Goal: Task Accomplishment & Management: Manage account settings

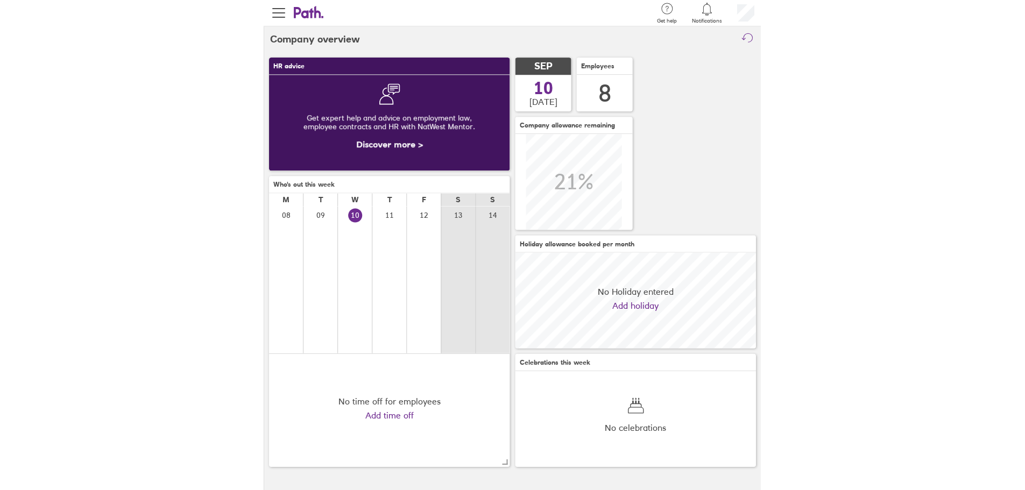
scroll to position [96, 241]
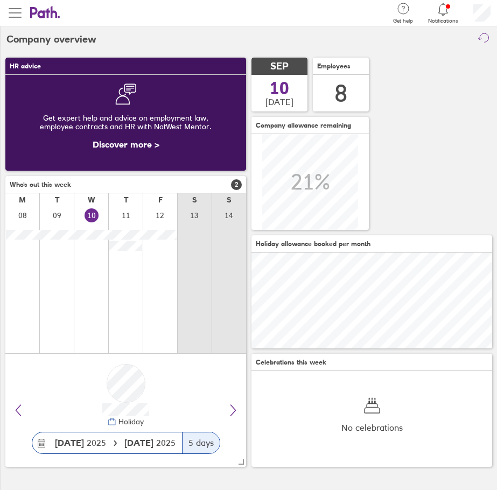
click at [16, 13] on span "button" at bounding box center [15, 12] width 13 height 13
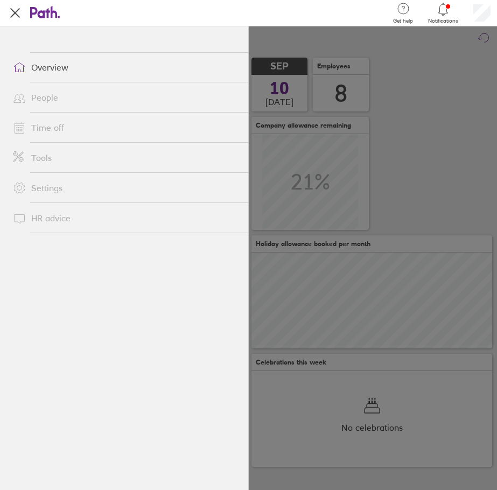
click at [46, 126] on link "Time off" at bounding box center [126, 128] width 244 height 22
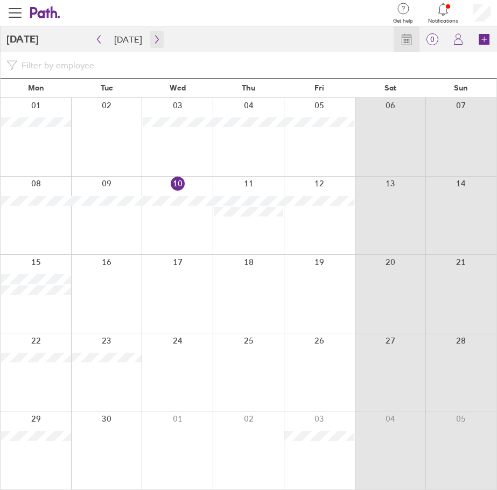
click at [153, 41] on icon "button" at bounding box center [157, 39] width 8 height 9
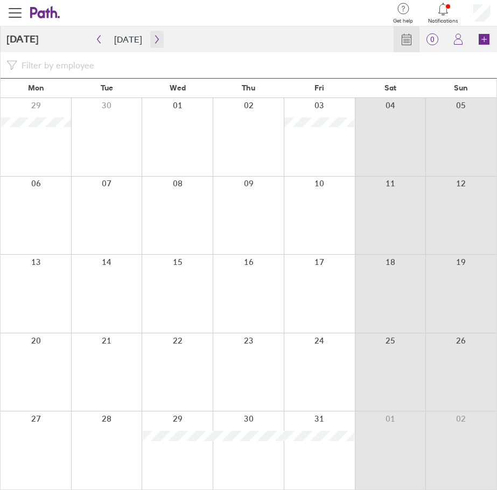
click at [153, 41] on icon "button" at bounding box center [157, 39] width 8 height 9
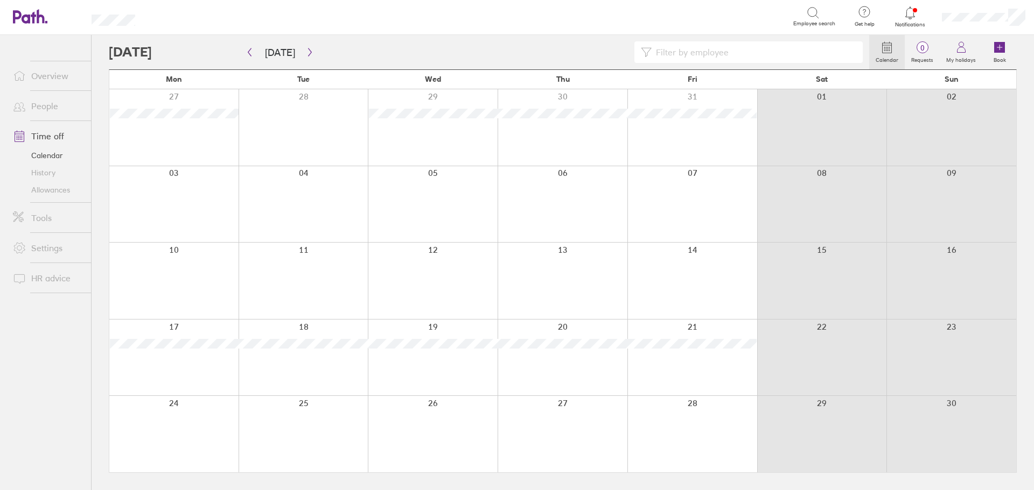
click at [191, 375] on div at bounding box center [173, 358] width 129 height 76
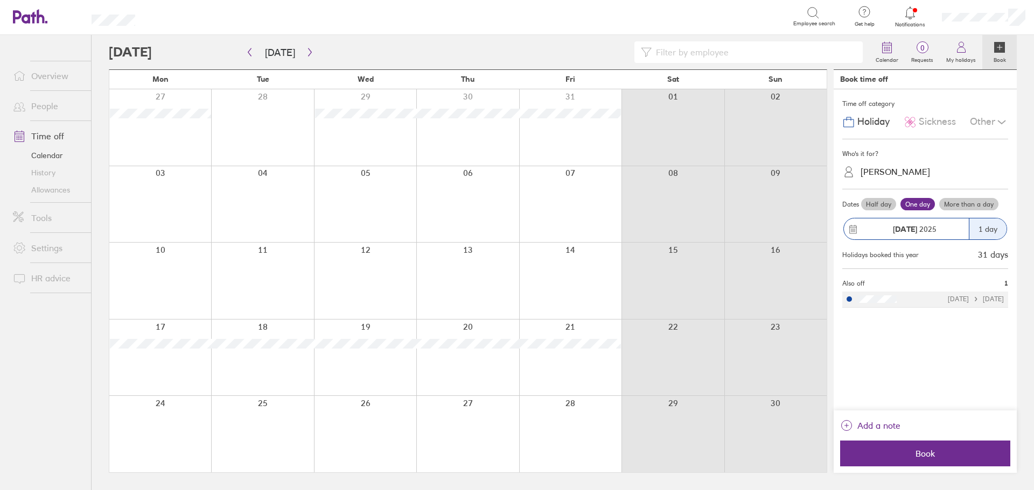
click at [496, 183] on div "Who's it for? [PERSON_NAME]" at bounding box center [925, 164] width 166 height 50
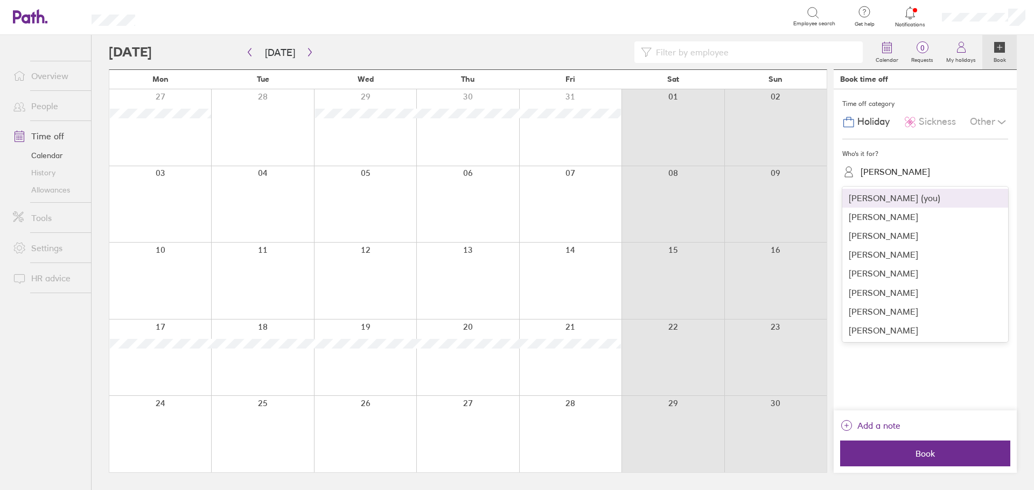
click at [496, 172] on div "[PERSON_NAME]" at bounding box center [894, 172] width 69 height 10
click at [496, 233] on div "[PERSON_NAME]" at bounding box center [925, 236] width 166 height 19
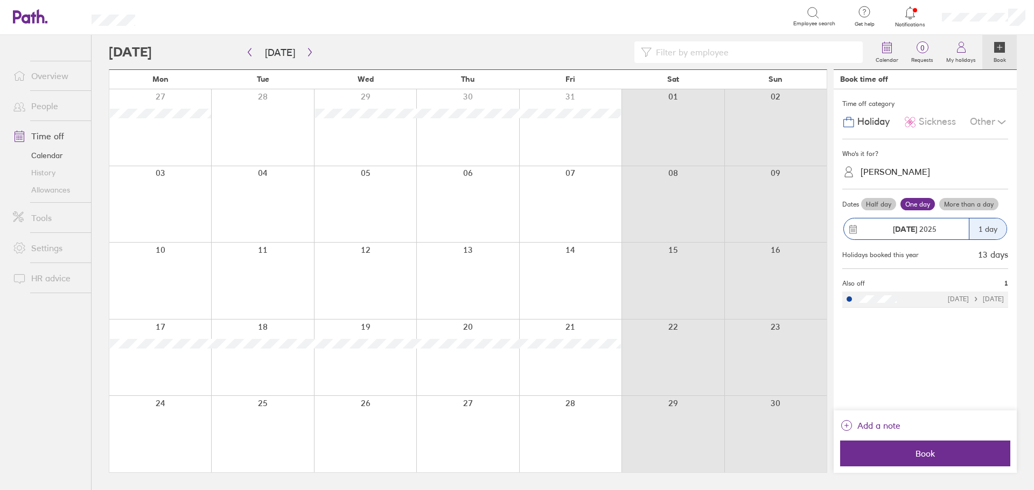
click at [496, 206] on label "More than a day" at bounding box center [968, 204] width 59 height 13
click at [0, 0] on input "More than a day" at bounding box center [0, 0] width 0 height 0
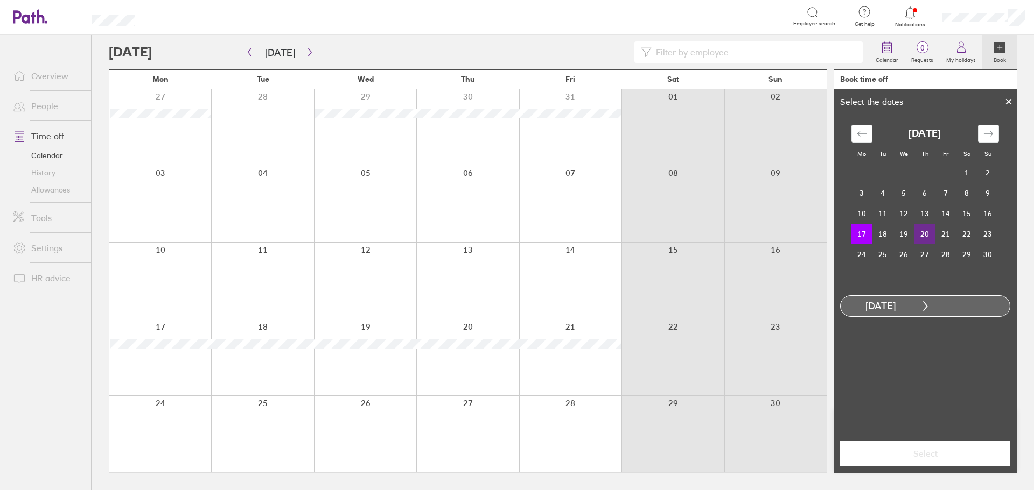
click at [496, 235] on td "20" at bounding box center [924, 234] width 21 height 20
click at [496, 454] on span "Select" at bounding box center [924, 454] width 155 height 10
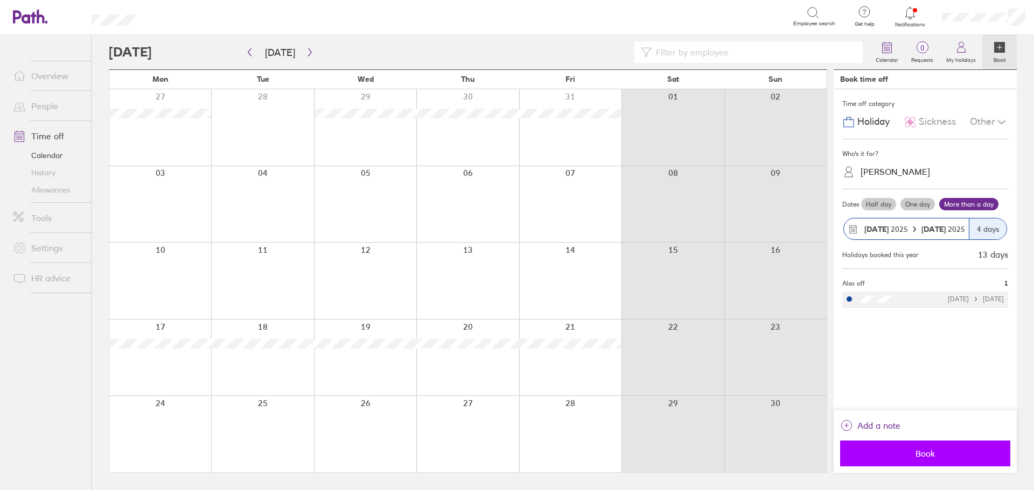
click at [496, 460] on button "Book" at bounding box center [925, 454] width 170 height 26
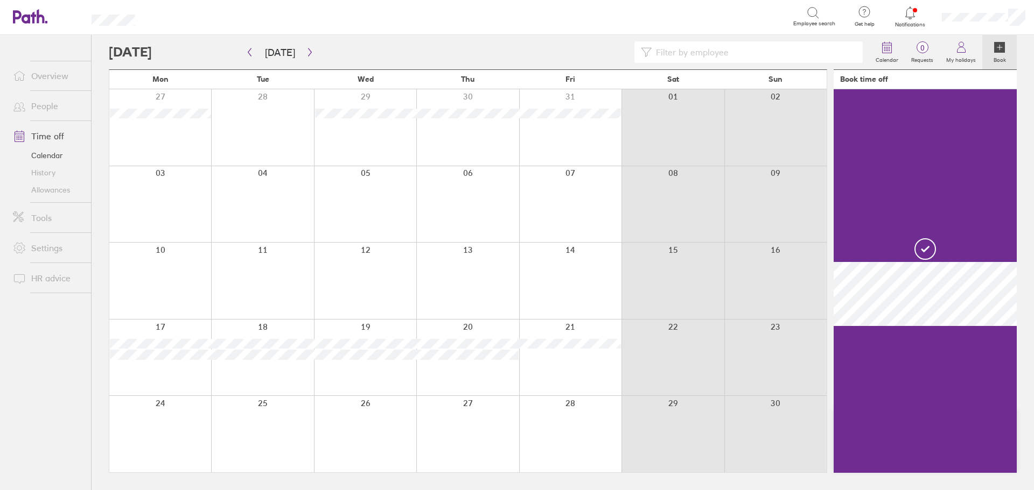
click at [167, 438] on div at bounding box center [160, 434] width 102 height 76
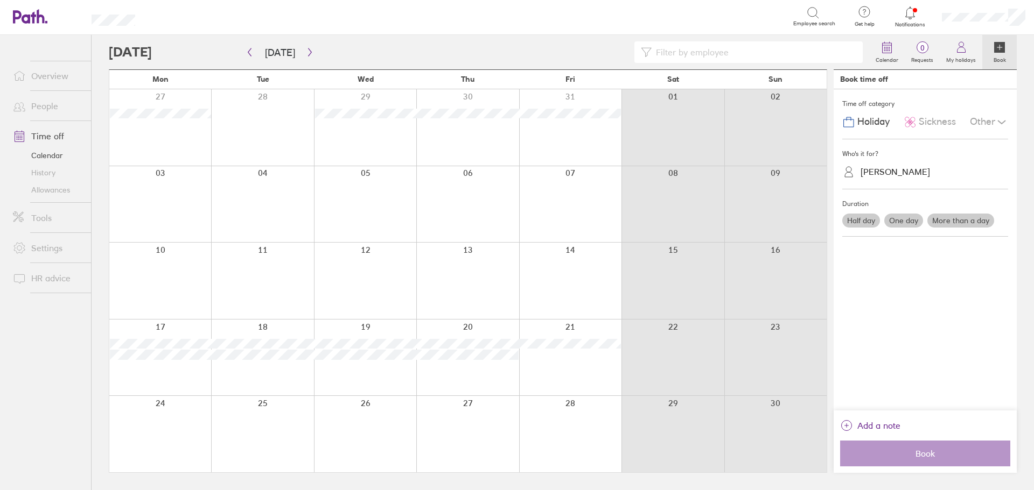
click at [149, 425] on div at bounding box center [160, 434] width 102 height 76
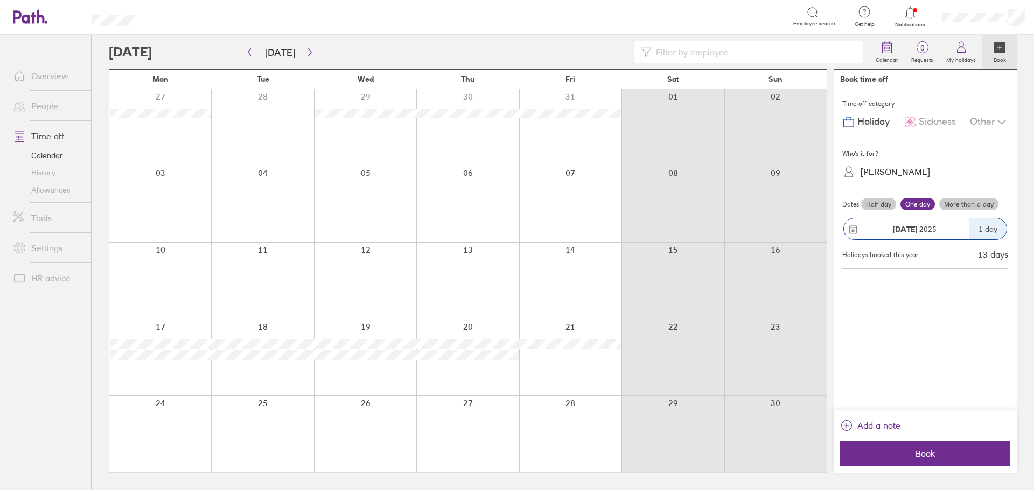
click at [496, 203] on label "More than a day" at bounding box center [968, 204] width 59 height 13
click at [0, 0] on input "More than a day" at bounding box center [0, 0] width 0 height 0
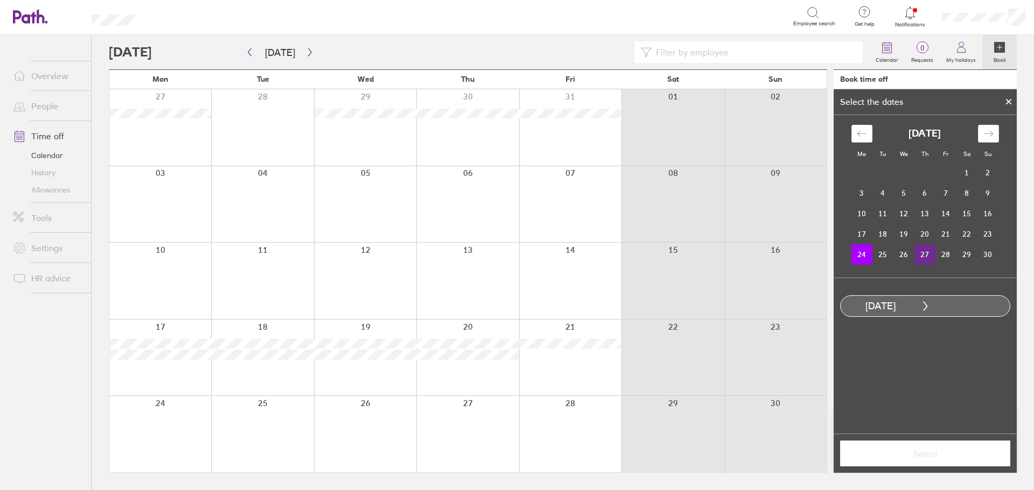
click at [496, 254] on td "27" at bounding box center [924, 254] width 21 height 20
click at [496, 449] on span "Select" at bounding box center [924, 454] width 155 height 10
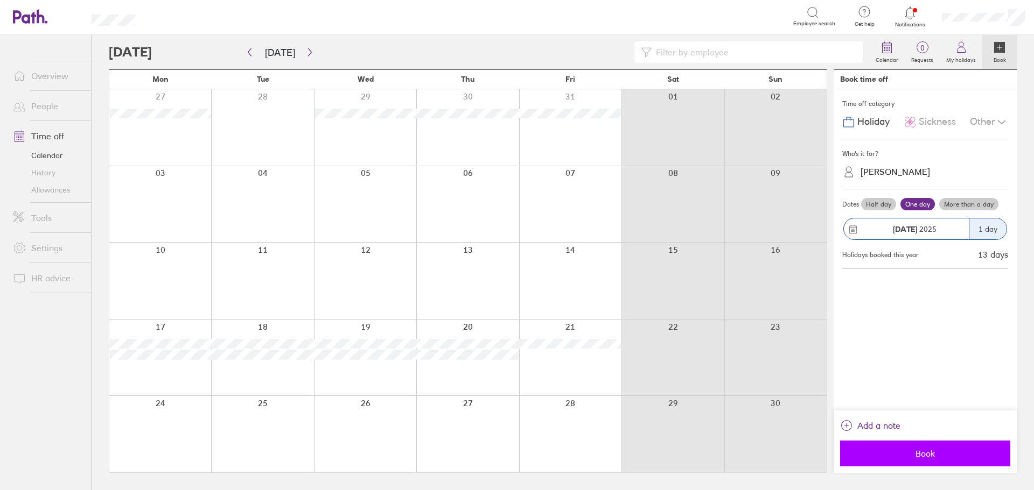
click at [496, 461] on button "Book" at bounding box center [925, 454] width 170 height 26
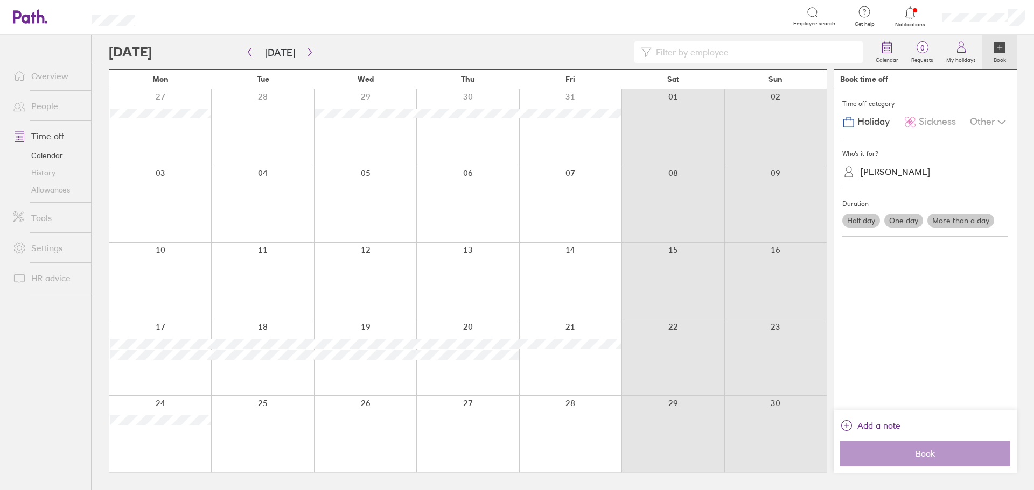
click at [278, 428] on div at bounding box center [262, 434] width 102 height 76
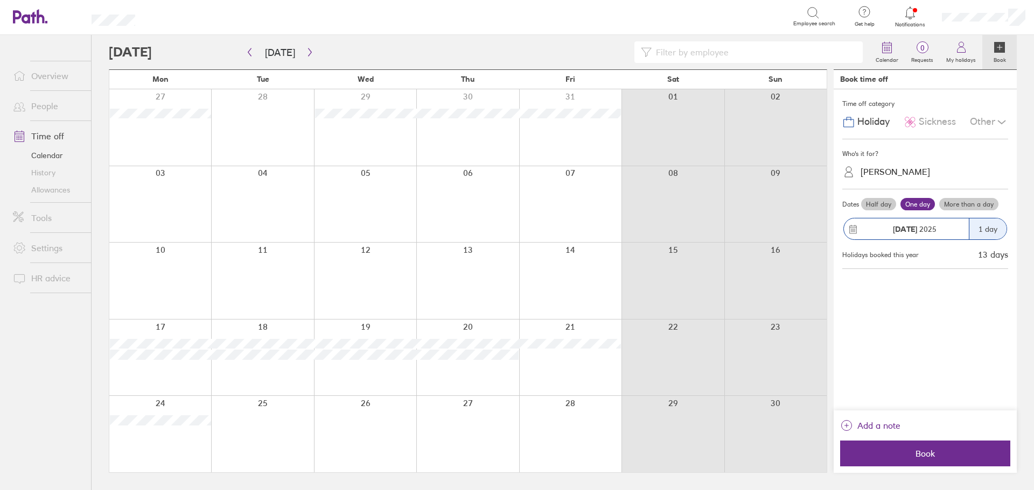
click at [293, 426] on div at bounding box center [262, 434] width 102 height 76
click at [496, 206] on label "More than a day" at bounding box center [968, 204] width 59 height 13
click at [0, 0] on input "More than a day" at bounding box center [0, 0] width 0 height 0
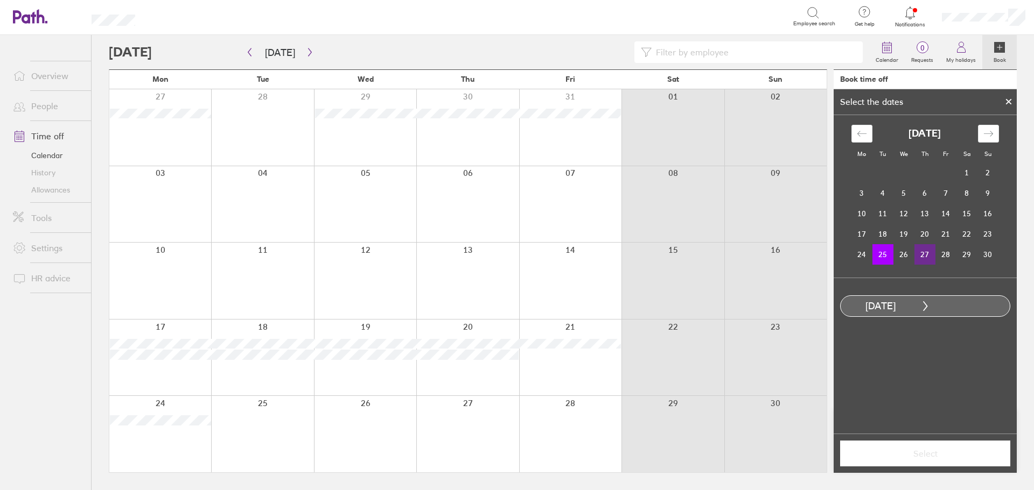
click at [496, 254] on td "27" at bounding box center [924, 254] width 21 height 20
click at [496, 449] on span "Select" at bounding box center [924, 454] width 155 height 10
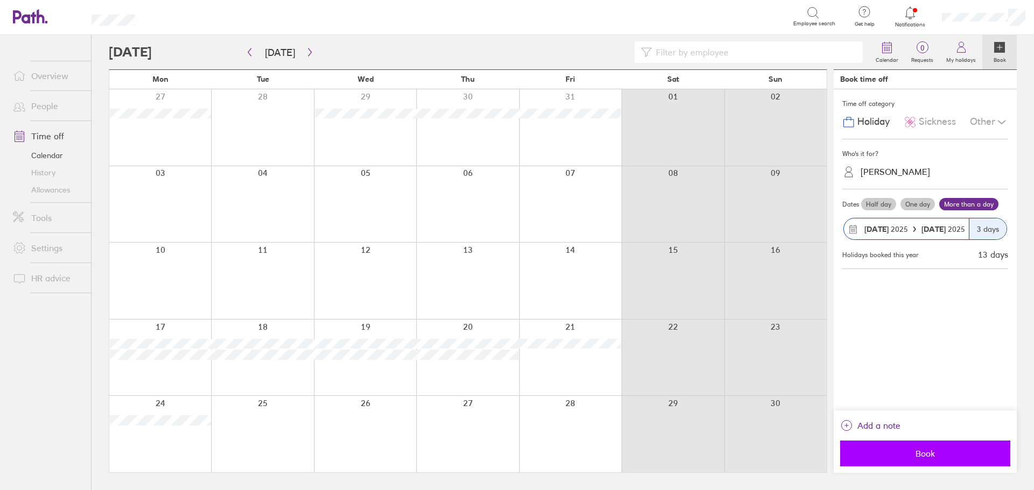
click at [496, 455] on span "Book" at bounding box center [924, 454] width 155 height 10
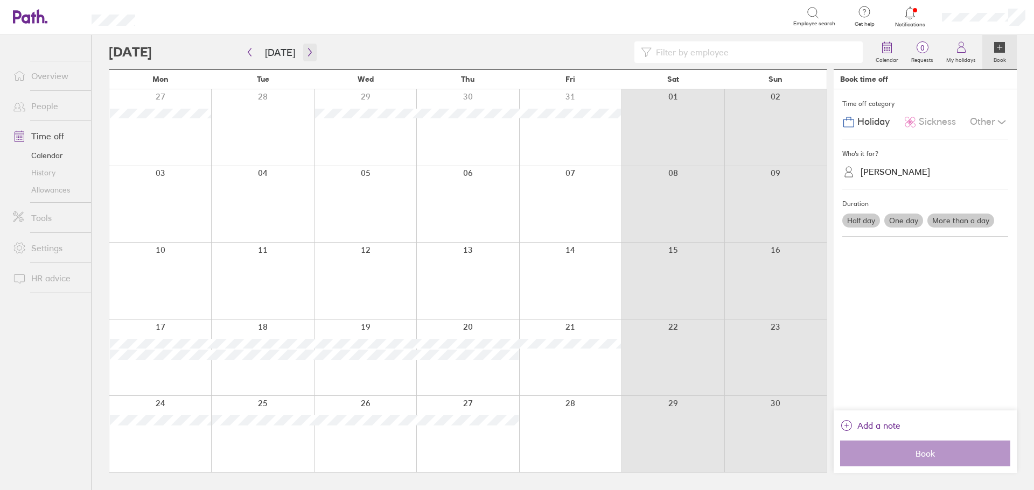
click at [306, 53] on icon "button" at bounding box center [310, 52] width 8 height 9
click at [169, 120] on div at bounding box center [160, 127] width 102 height 76
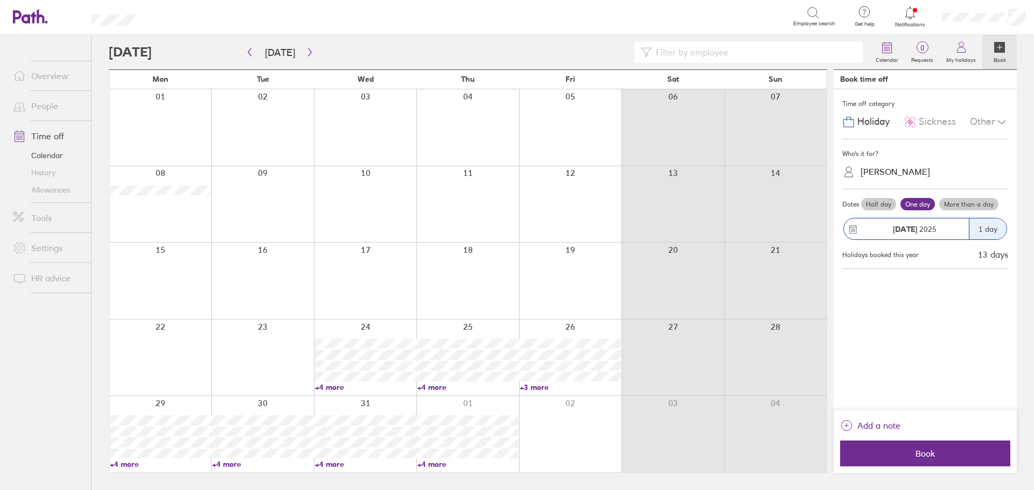
click at [496, 205] on label "More than a day" at bounding box center [968, 204] width 59 height 13
click at [0, 0] on input "More than a day" at bounding box center [0, 0] width 0 height 0
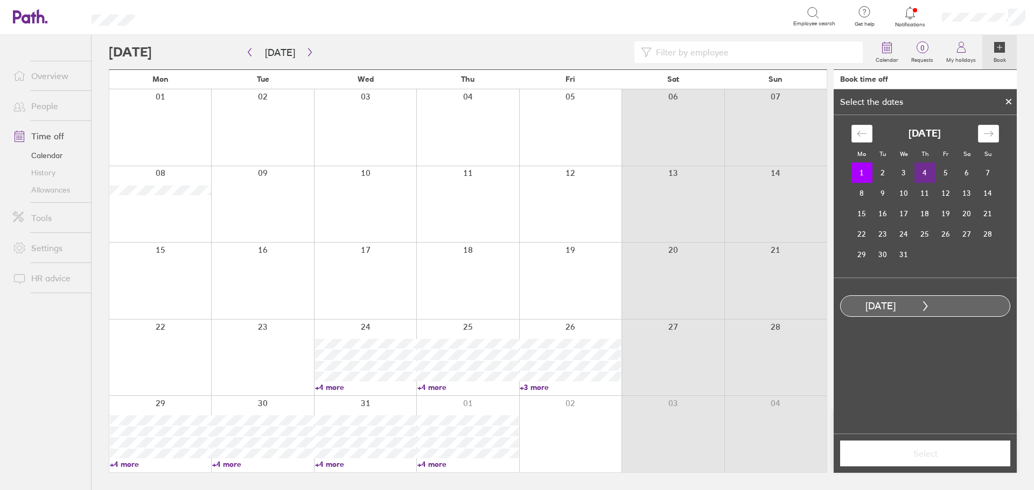
click at [496, 164] on td "4" at bounding box center [924, 173] width 21 height 20
click at [496, 453] on span "Select" at bounding box center [924, 454] width 155 height 10
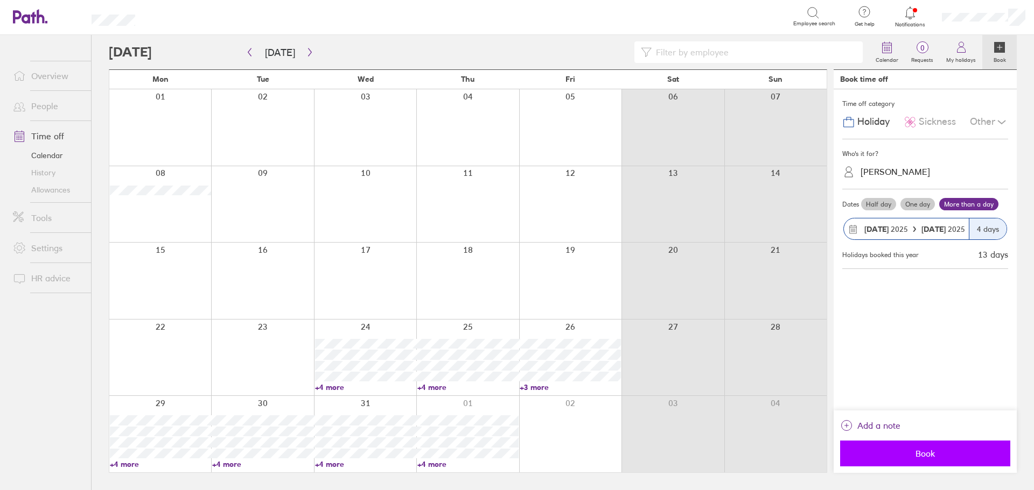
click at [496, 457] on span "Book" at bounding box center [924, 454] width 155 height 10
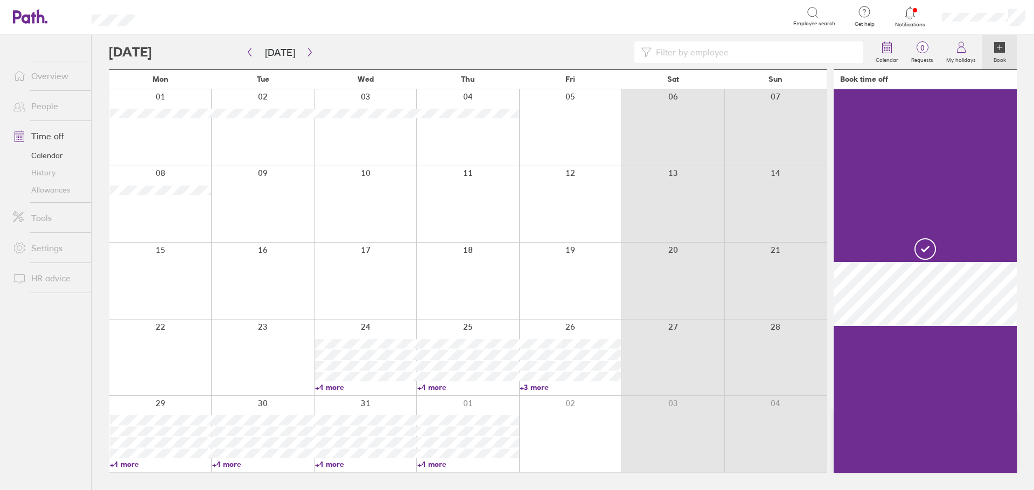
click at [180, 215] on div at bounding box center [160, 204] width 102 height 76
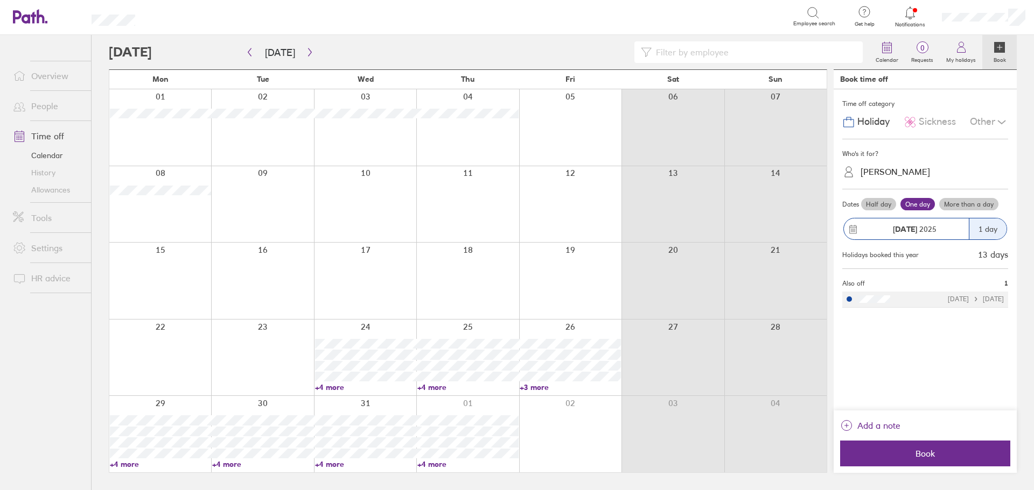
click at [496, 199] on label "More than a day" at bounding box center [968, 204] width 59 height 13
click at [0, 0] on input "More than a day" at bounding box center [0, 0] width 0 height 0
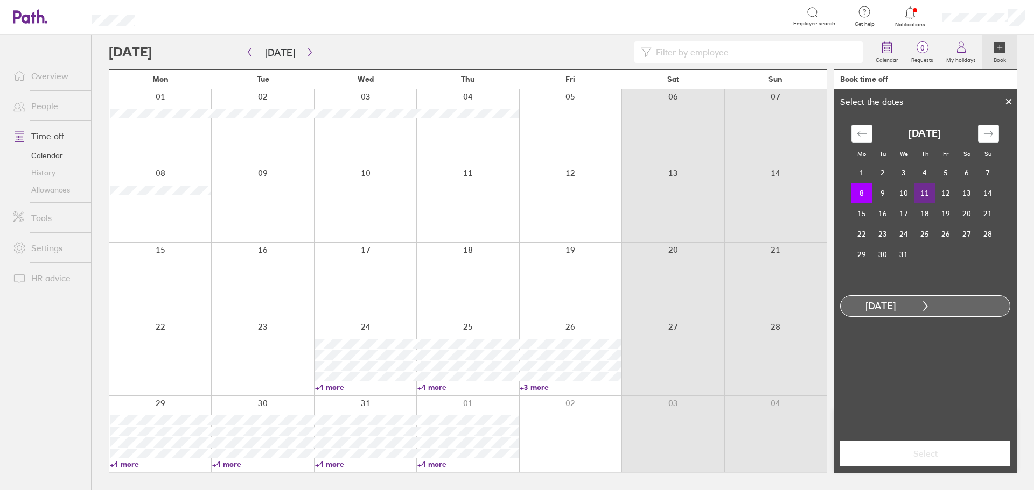
click at [496, 192] on td "11" at bounding box center [924, 193] width 21 height 20
click at [496, 449] on span "Select" at bounding box center [924, 454] width 155 height 10
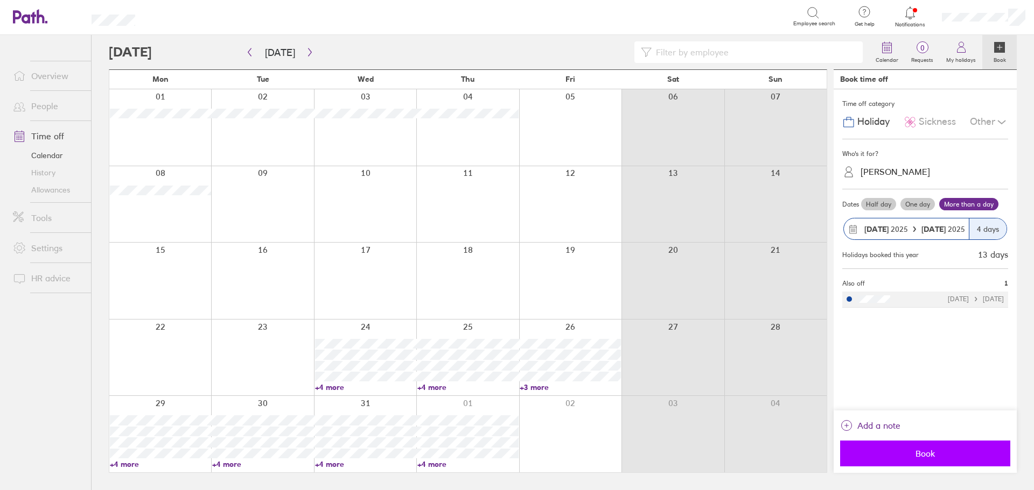
click at [496, 459] on span "Book" at bounding box center [924, 454] width 155 height 10
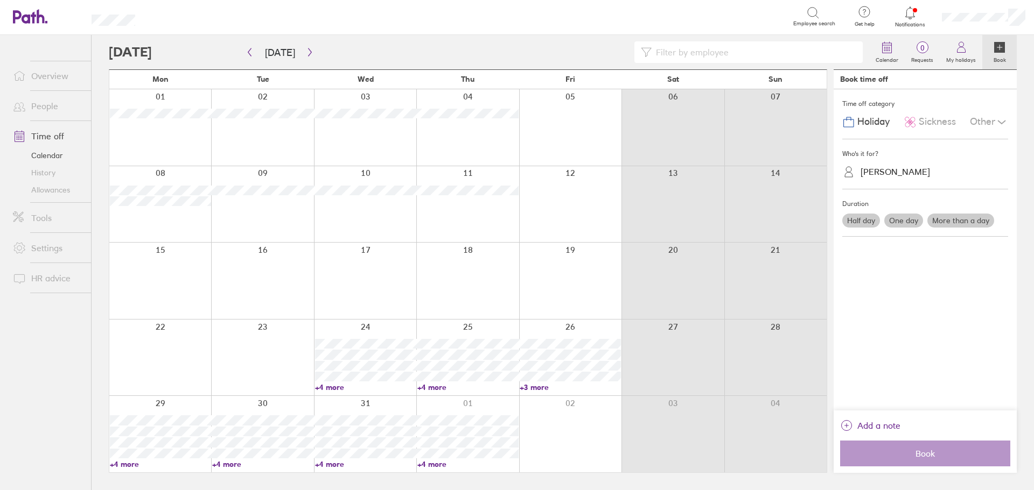
click at [170, 273] on div at bounding box center [160, 281] width 102 height 76
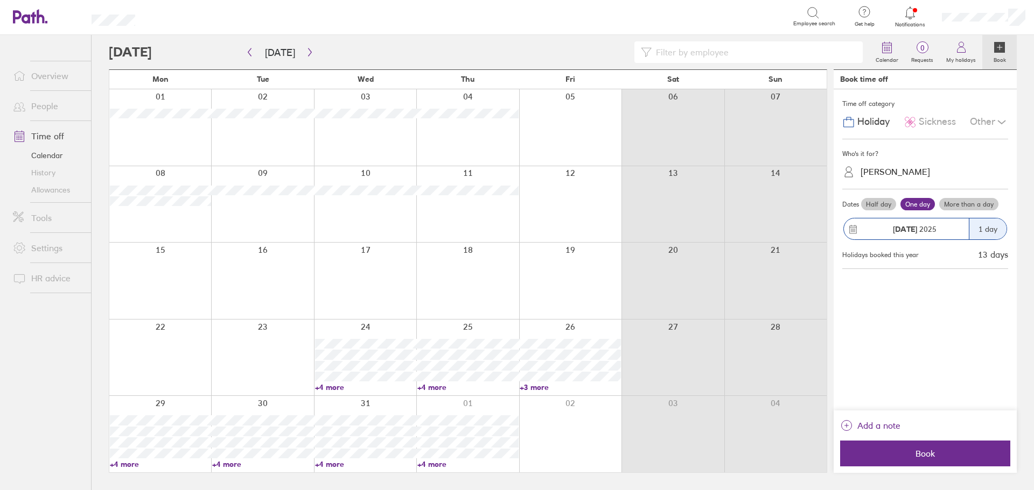
click at [496, 206] on label "More than a day" at bounding box center [968, 204] width 59 height 13
click at [0, 0] on input "More than a day" at bounding box center [0, 0] width 0 height 0
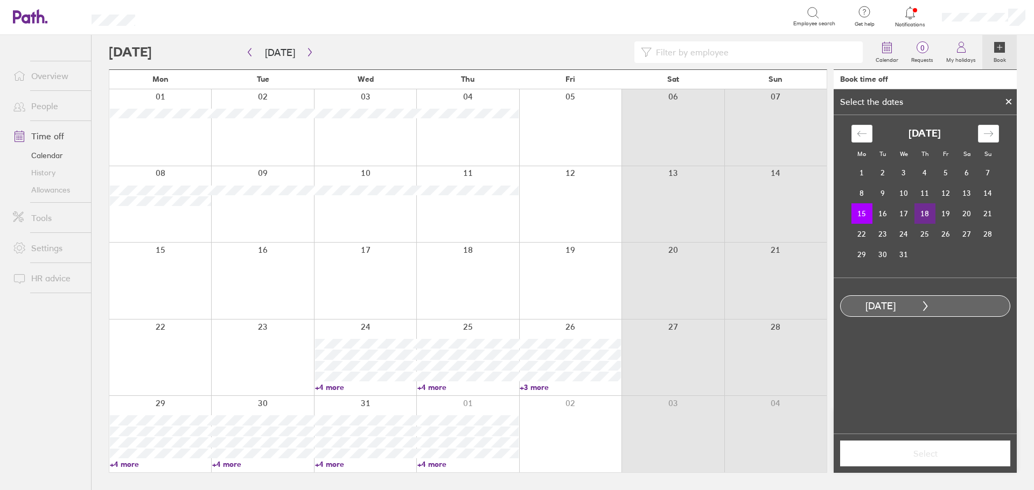
click at [496, 209] on td "18" at bounding box center [924, 213] width 21 height 20
click at [496, 458] on span "Select" at bounding box center [924, 454] width 155 height 10
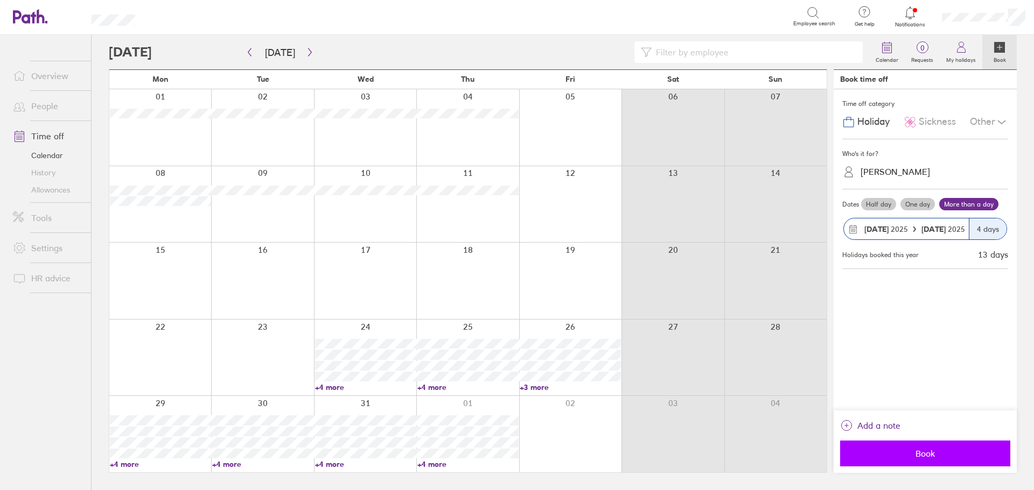
click at [496, 454] on span "Book" at bounding box center [924, 454] width 155 height 10
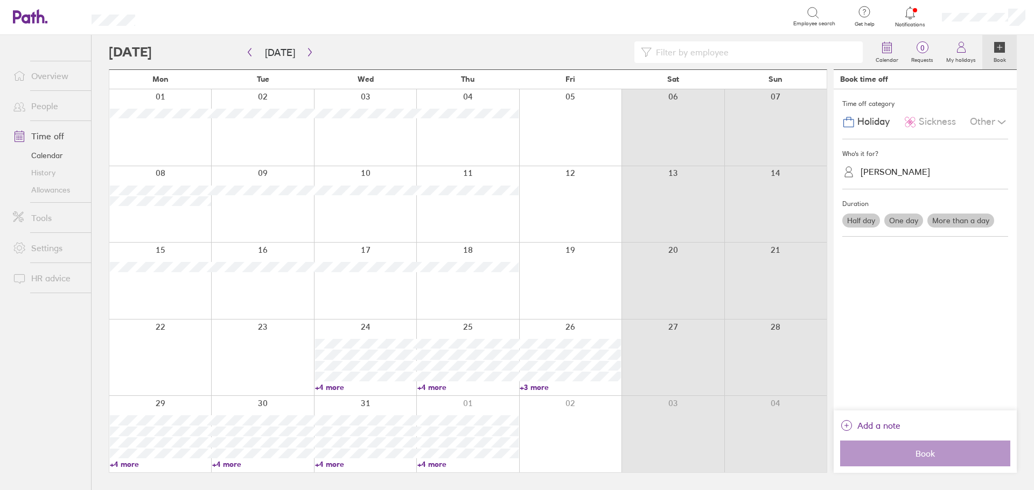
click at [334, 388] on link "+4 more" at bounding box center [365, 388] width 101 height 10
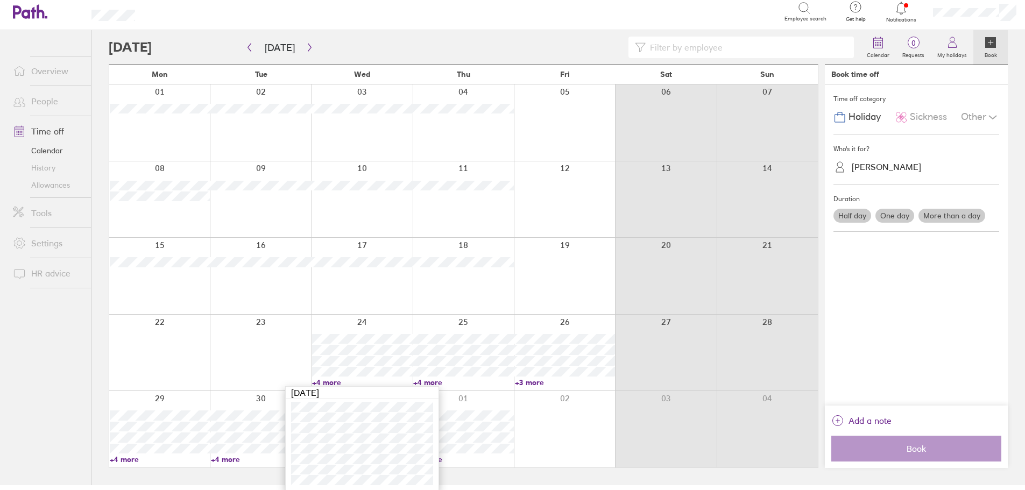
scroll to position [6, 0]
click at [259, 44] on button "[DATE]" at bounding box center [279, 47] width 47 height 18
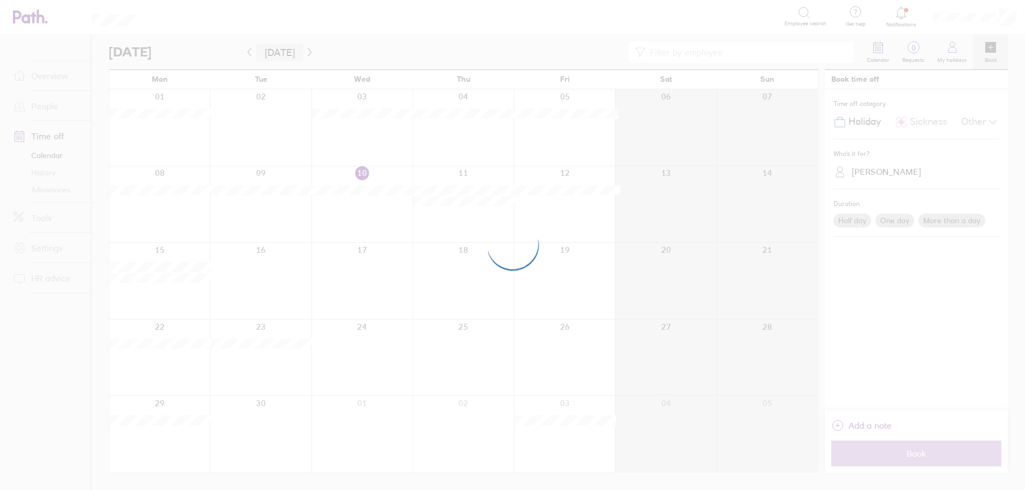
scroll to position [0, 0]
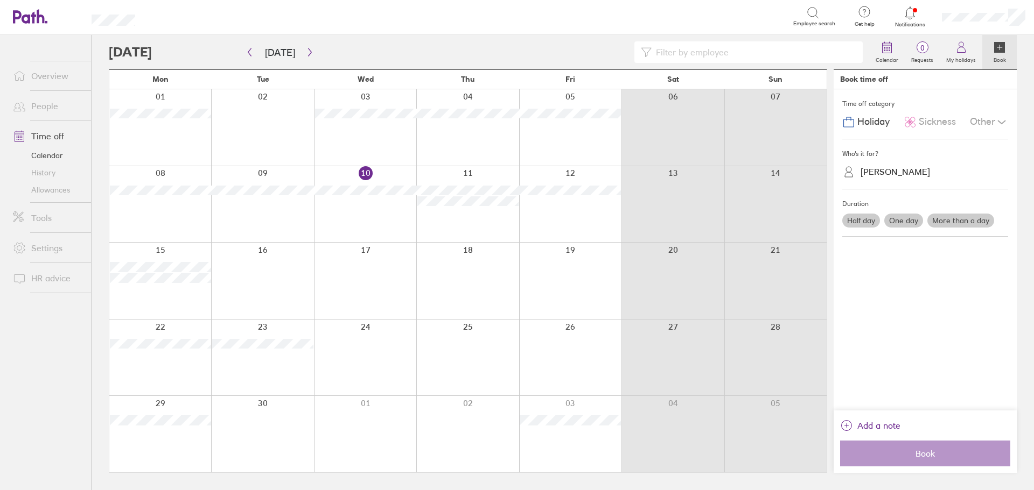
click at [60, 189] on link "Allowances" at bounding box center [47, 189] width 87 height 17
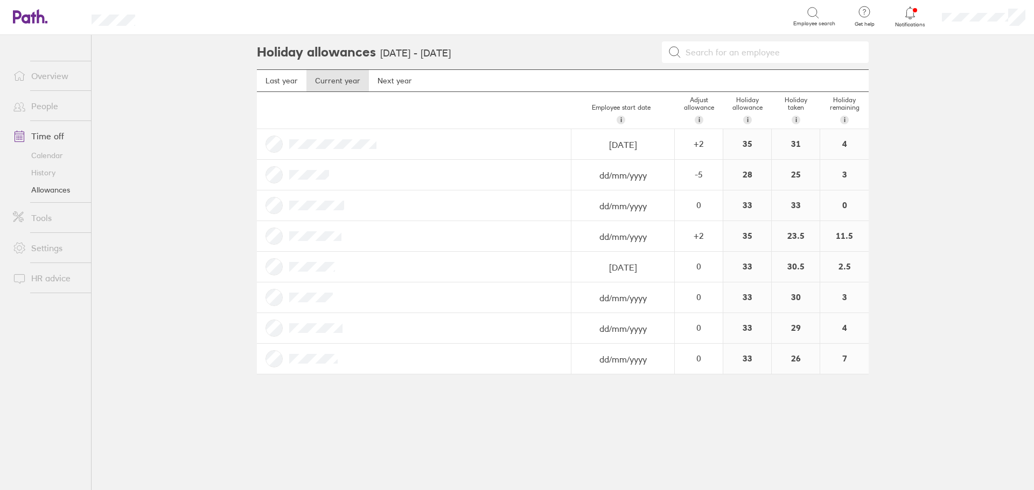
click at [47, 159] on link "Calendar" at bounding box center [47, 155] width 87 height 17
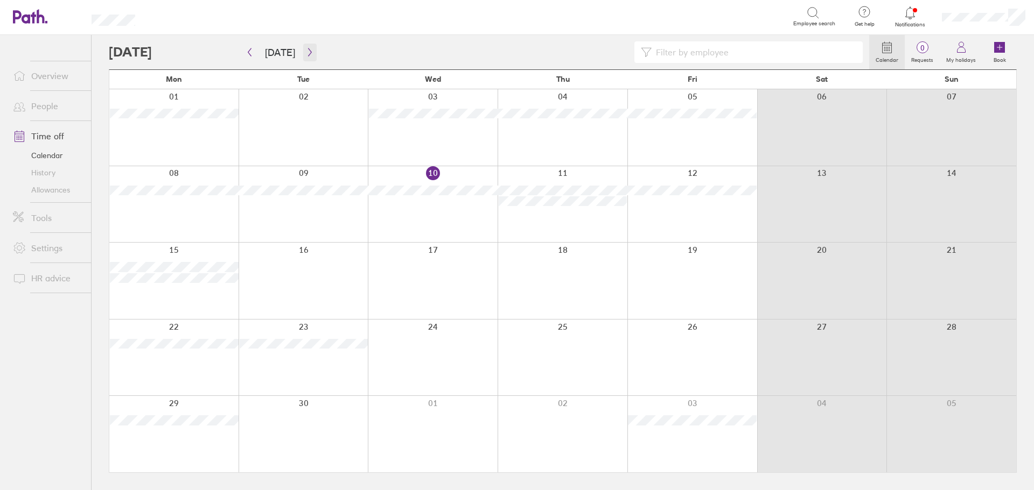
click at [305, 47] on button "button" at bounding box center [309, 53] width 13 height 18
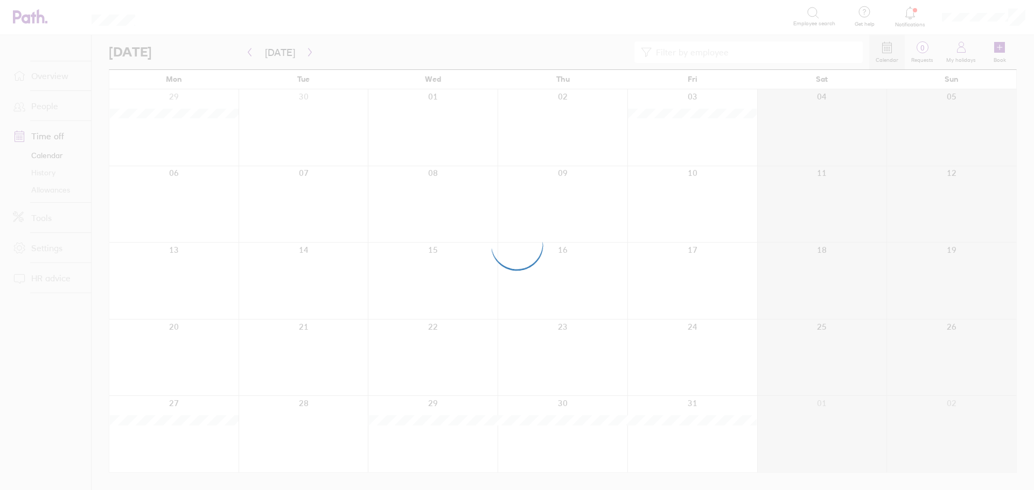
click at [307, 54] on div at bounding box center [517, 245] width 1034 height 490
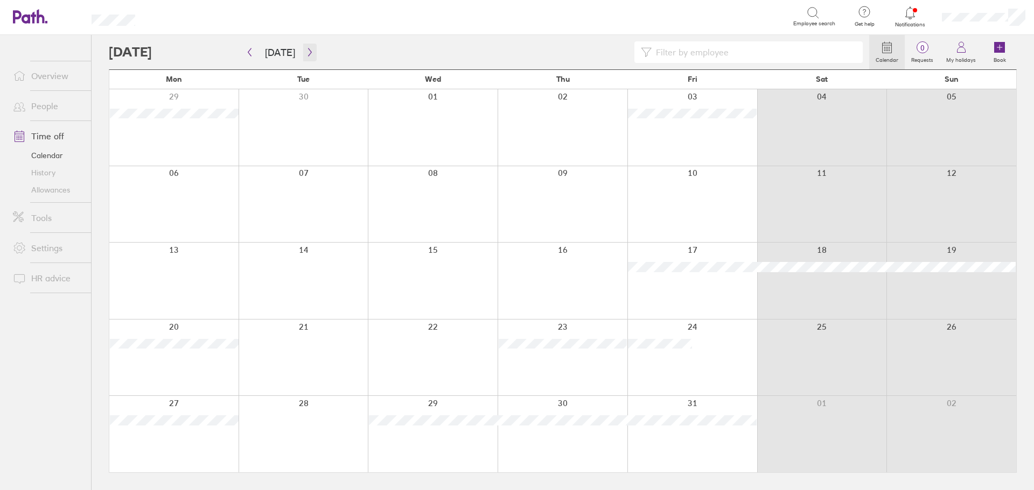
click at [307, 54] on icon "button" at bounding box center [310, 52] width 8 height 9
click at [306, 52] on icon "button" at bounding box center [310, 52] width 8 height 9
click at [383, 388] on link "+4 more" at bounding box center [433, 388] width 129 height 10
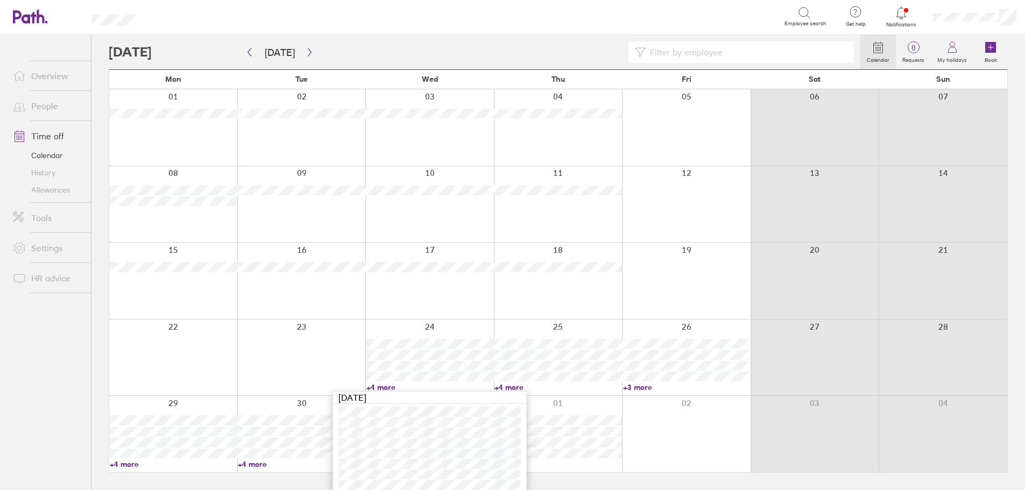
scroll to position [6, 0]
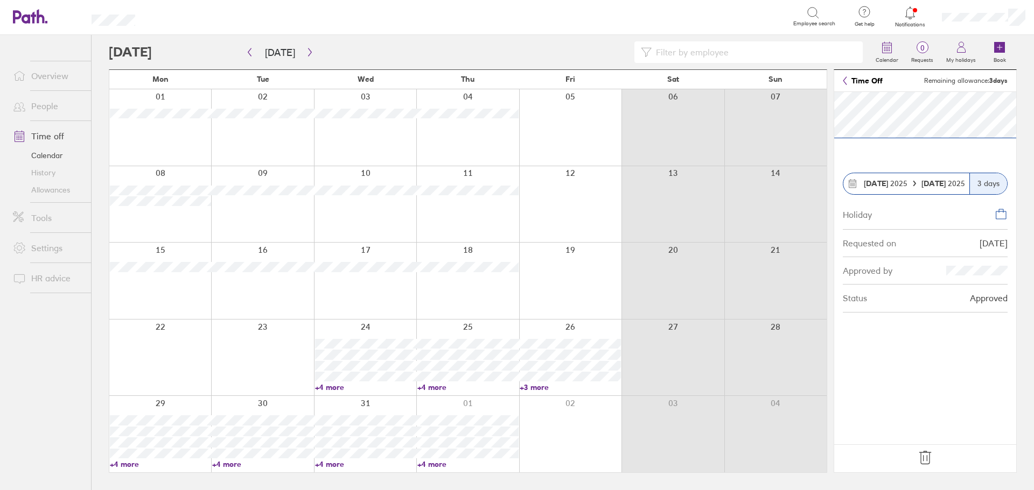
click at [496, 182] on strong "[DATE]" at bounding box center [875, 184] width 24 height 10
click at [496, 456] on icon at bounding box center [924, 457] width 17 height 17
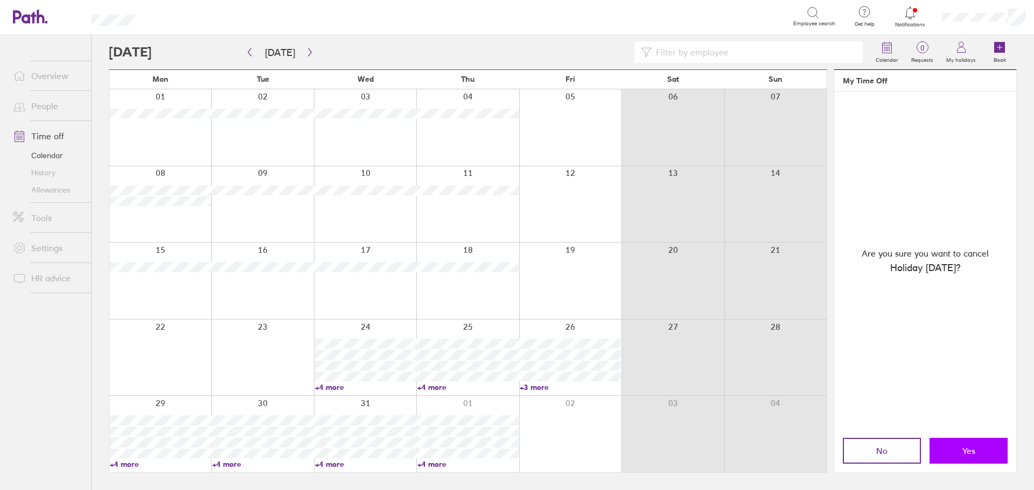
click at [496, 456] on button "Yes" at bounding box center [968, 451] width 78 height 26
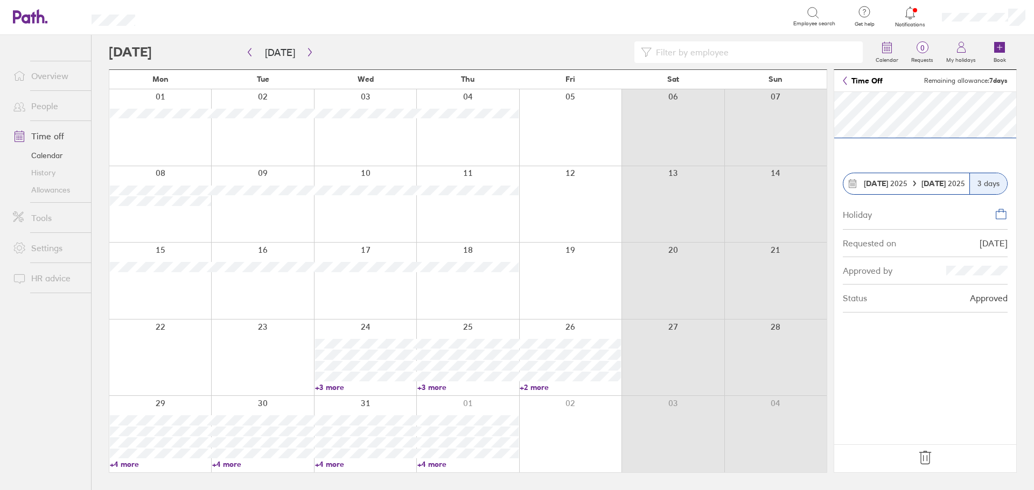
click at [496, 459] on icon at bounding box center [924, 458] width 11 height 13
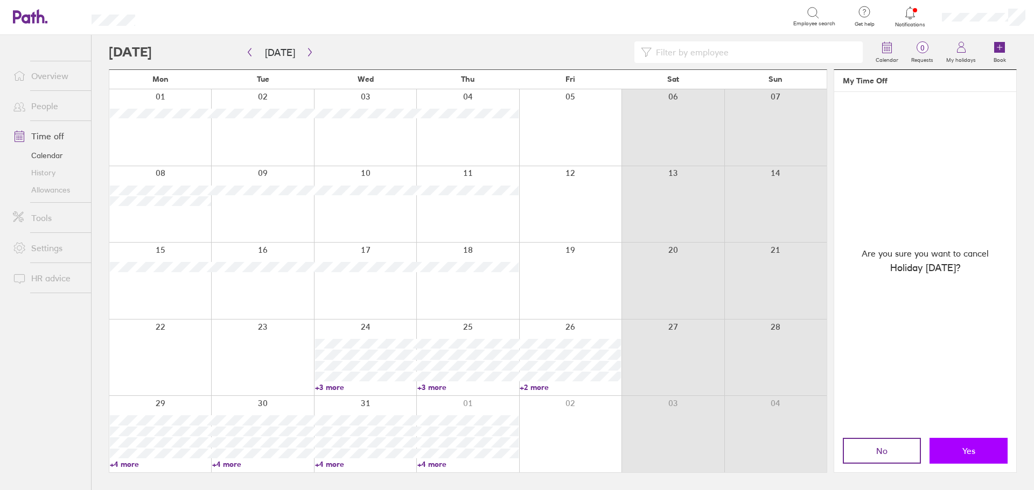
click at [496, 447] on button "Yes" at bounding box center [968, 451] width 78 height 26
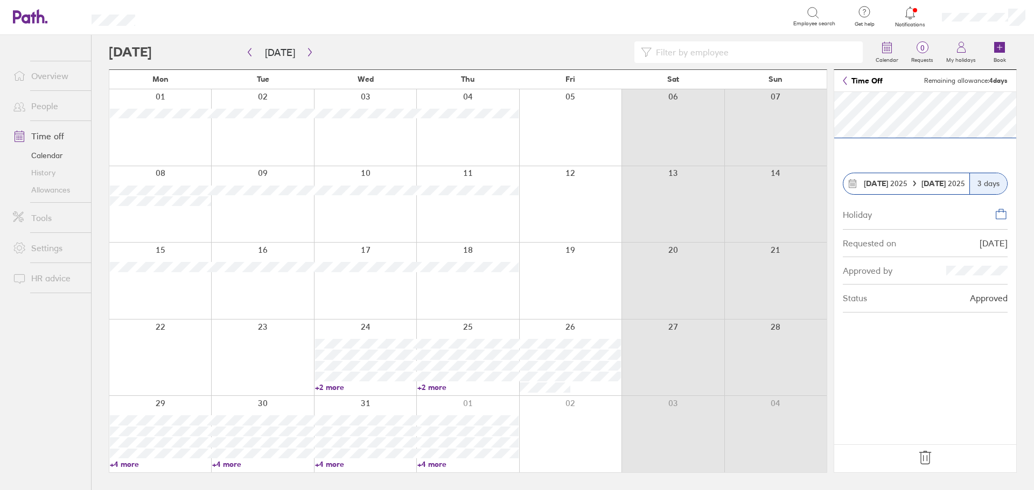
click at [496, 456] on icon at bounding box center [924, 457] width 17 height 17
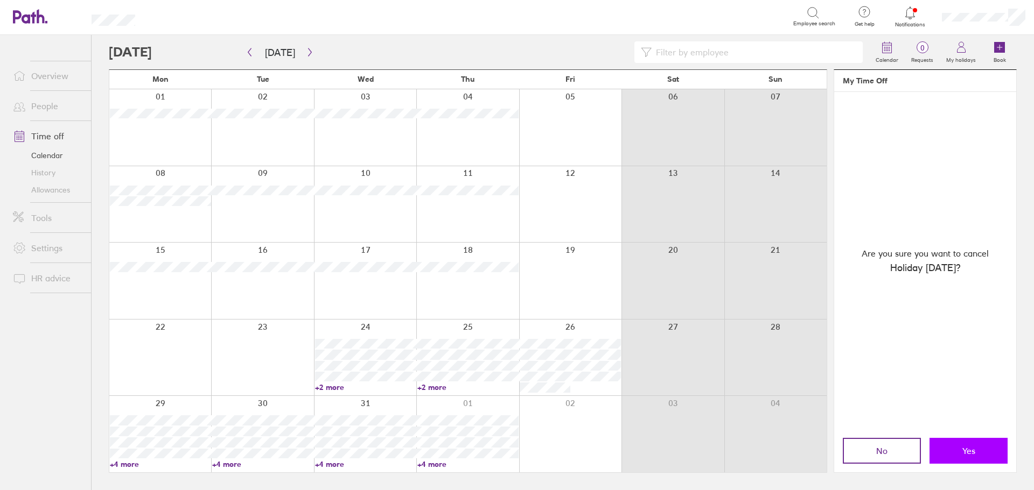
click at [496, 451] on span "Yes" at bounding box center [968, 451] width 13 height 10
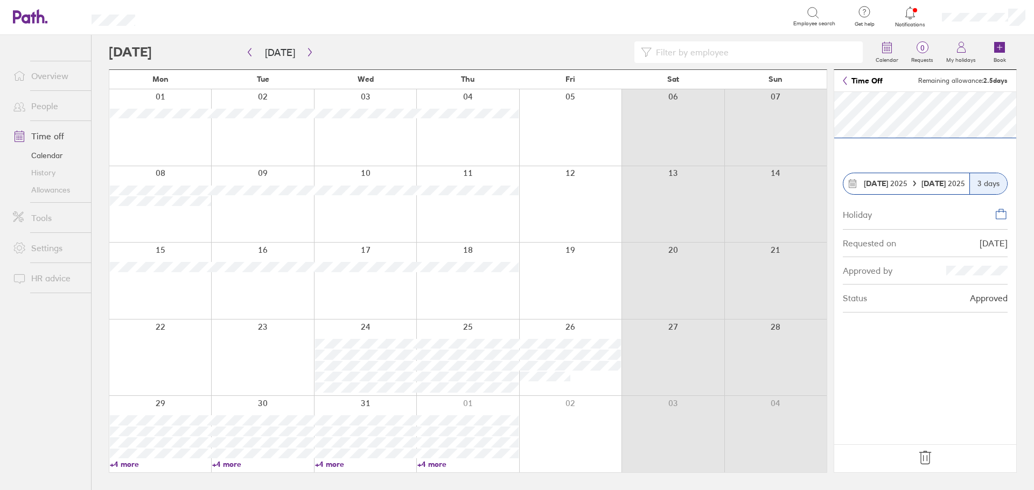
click at [496, 459] on icon at bounding box center [924, 457] width 17 height 17
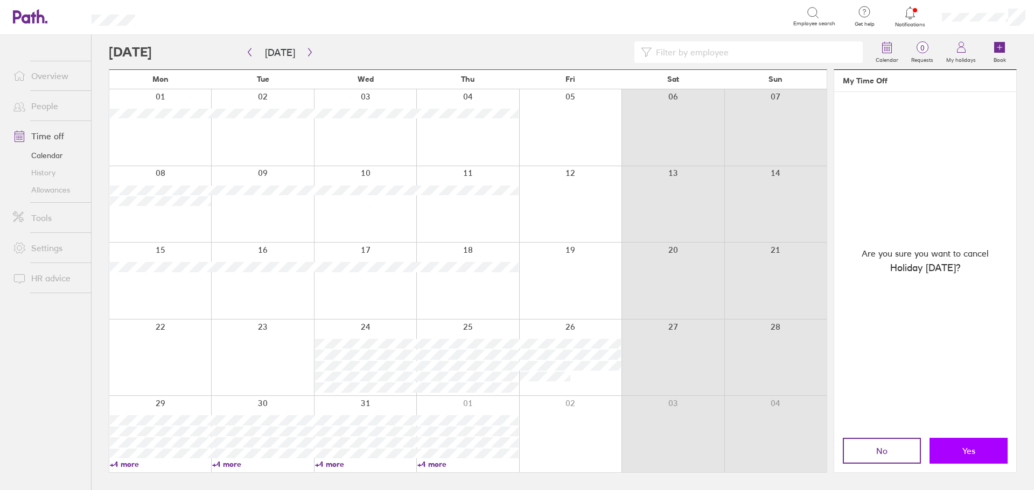
click at [496, 457] on button "Yes" at bounding box center [968, 451] width 78 height 26
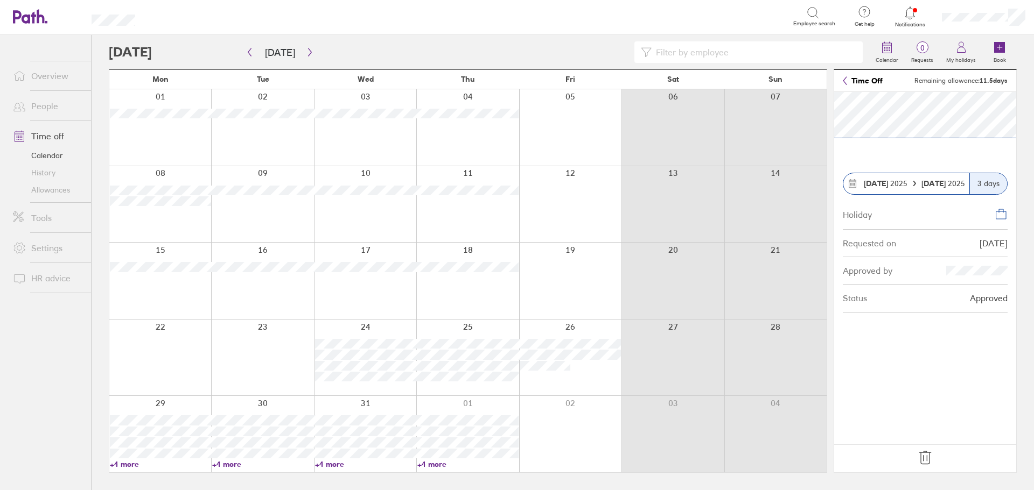
click at [496, 465] on icon at bounding box center [924, 457] width 17 height 17
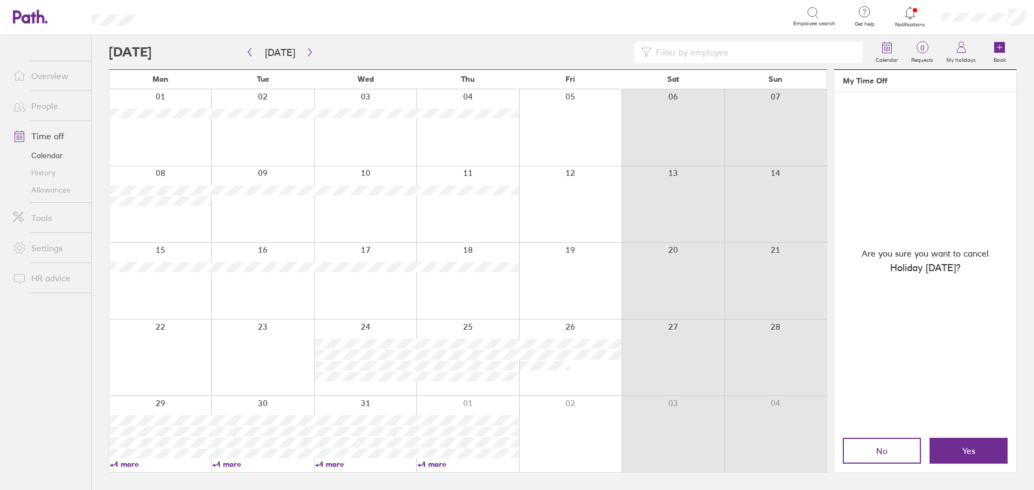
drag, startPoint x: 965, startPoint y: 442, endPoint x: 945, endPoint y: 433, distance: 22.6
click at [496, 443] on button "Yes" at bounding box center [968, 451] width 78 height 26
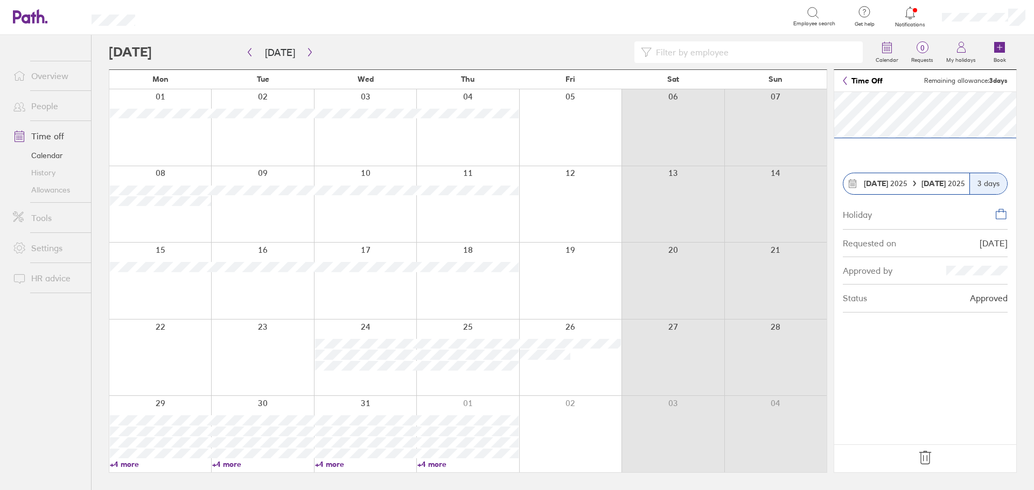
click at [496, 458] on icon at bounding box center [924, 458] width 11 height 13
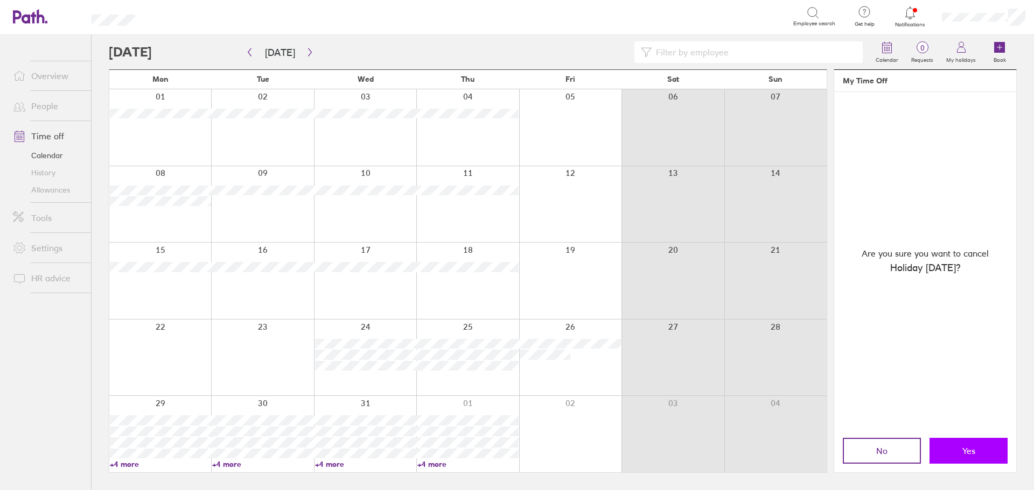
click at [496, 456] on button "Yes" at bounding box center [968, 451] width 78 height 26
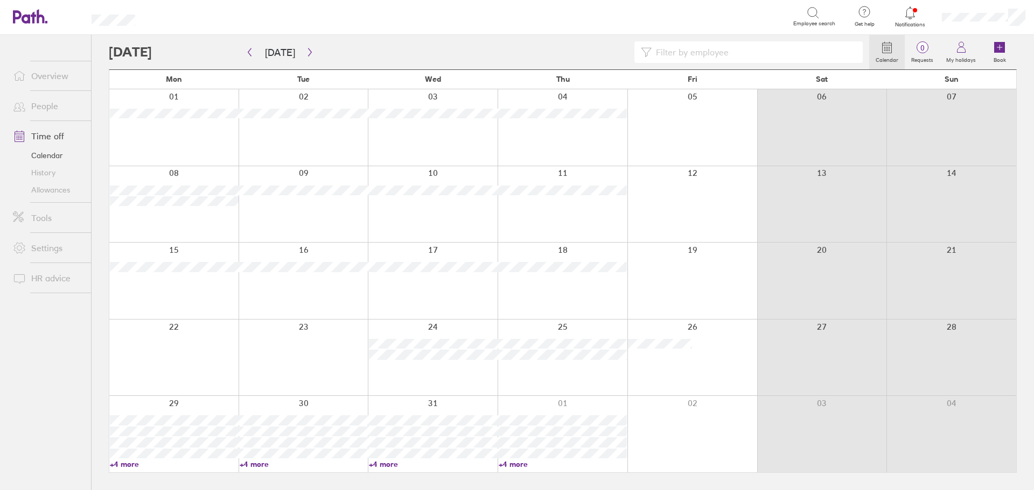
click at [496, 371] on div at bounding box center [562, 358] width 130 height 76
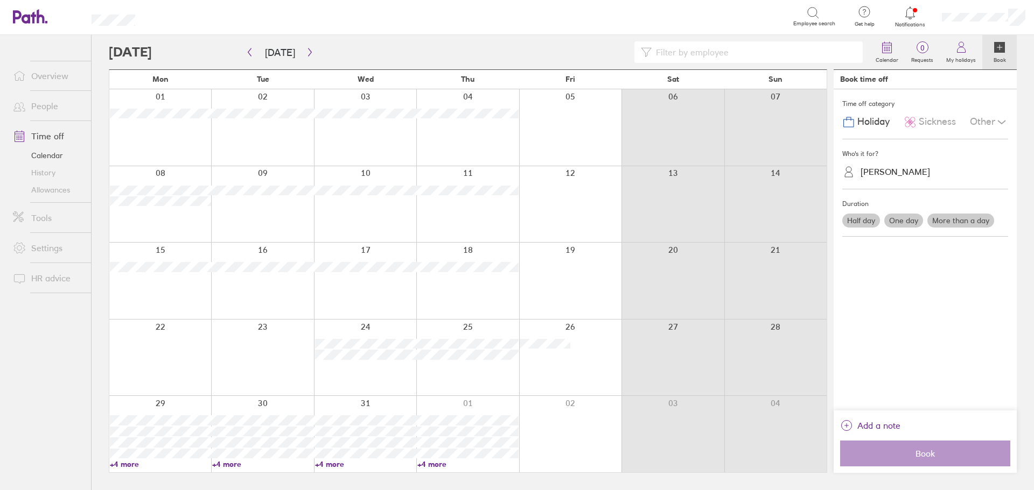
click at [469, 369] on div at bounding box center [467, 358] width 102 height 76
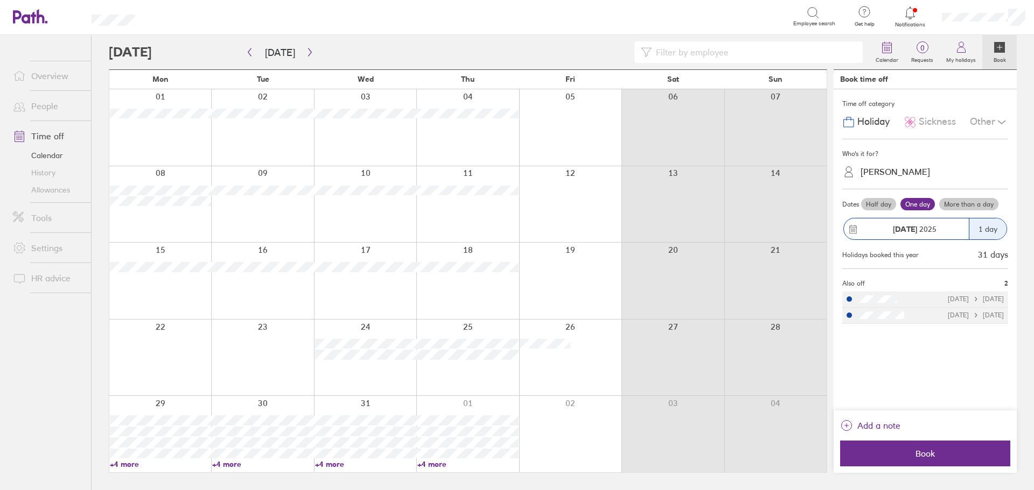
click at [496, 208] on label "More than a day" at bounding box center [968, 204] width 59 height 13
click at [0, 0] on input "More than a day" at bounding box center [0, 0] width 0 height 0
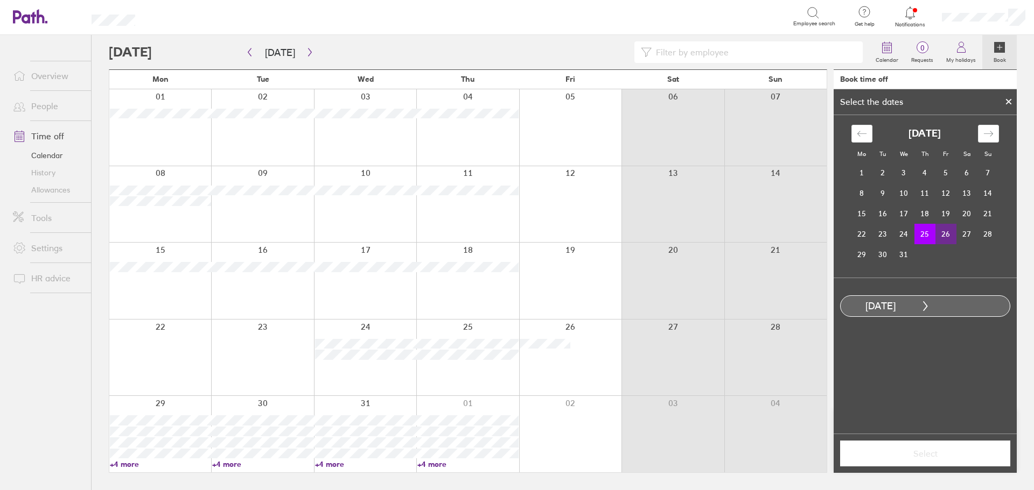
click at [496, 230] on td "26" at bounding box center [945, 234] width 21 height 20
click at [496, 454] on span "Select" at bounding box center [924, 454] width 155 height 10
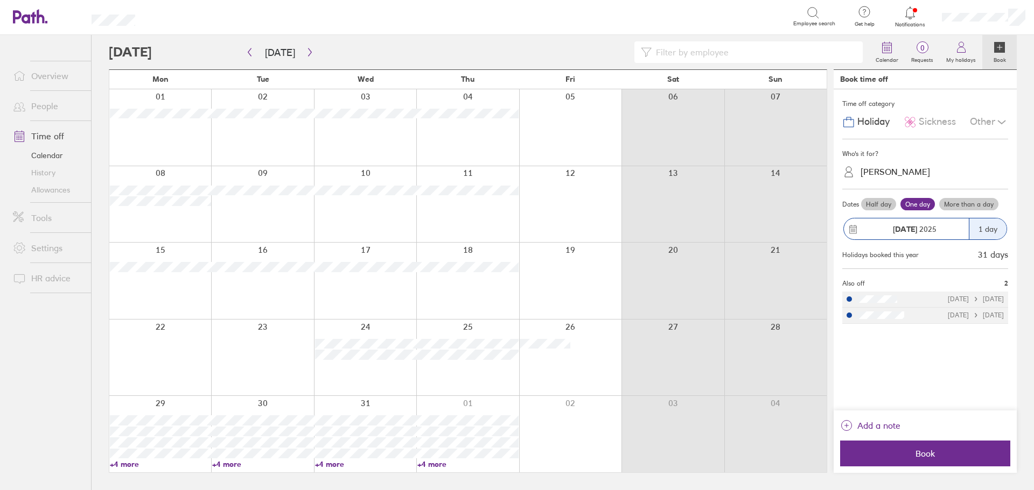
click at [496, 171] on div "[PERSON_NAME]" at bounding box center [894, 172] width 69 height 10
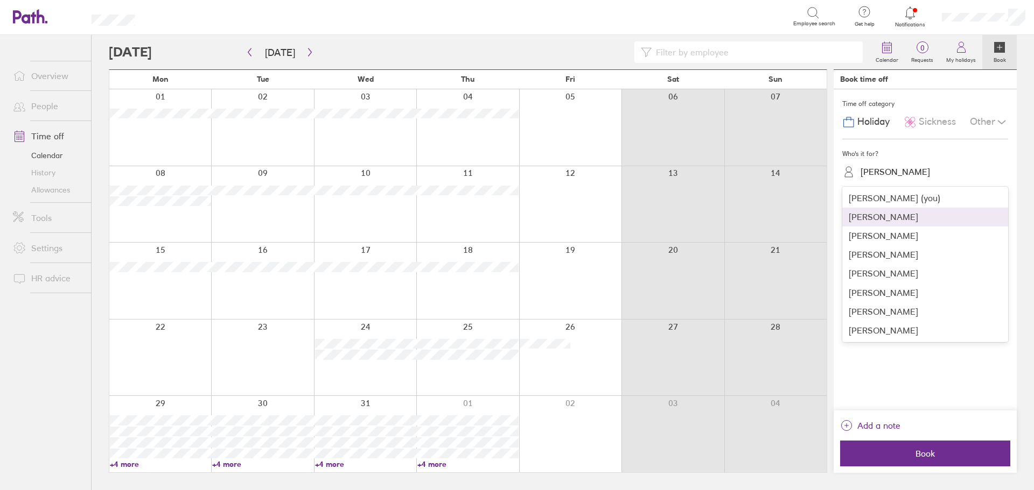
click at [496, 216] on div "[PERSON_NAME]" at bounding box center [925, 217] width 166 height 19
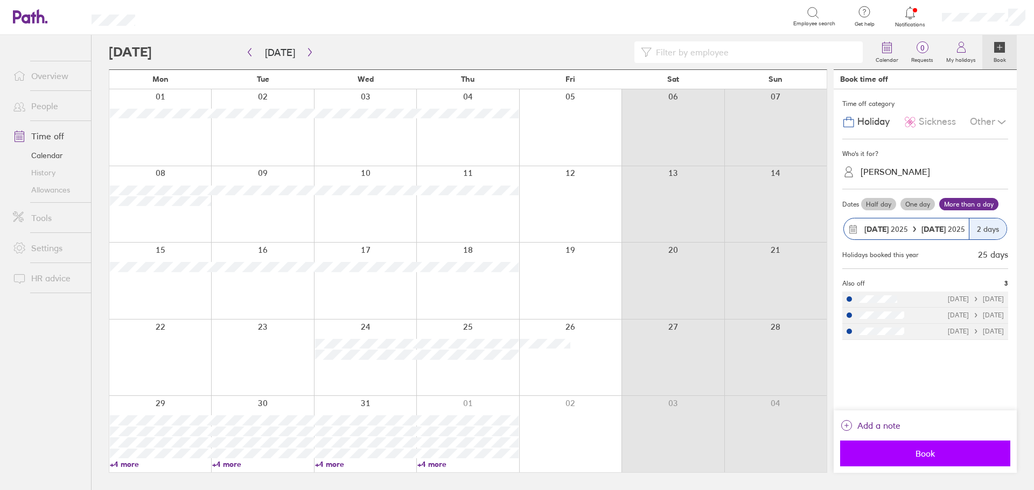
click at [496, 452] on span "Book" at bounding box center [924, 454] width 155 height 10
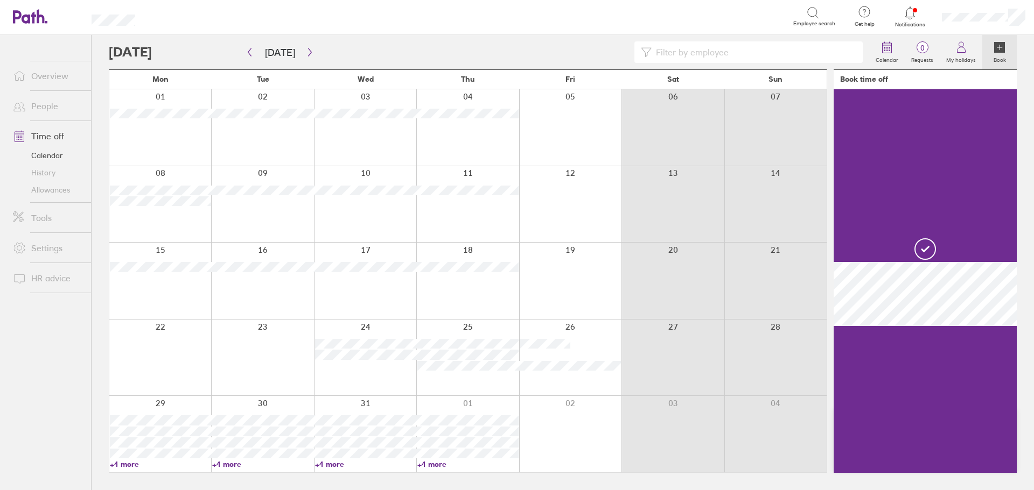
click at [485, 384] on div at bounding box center [467, 358] width 102 height 76
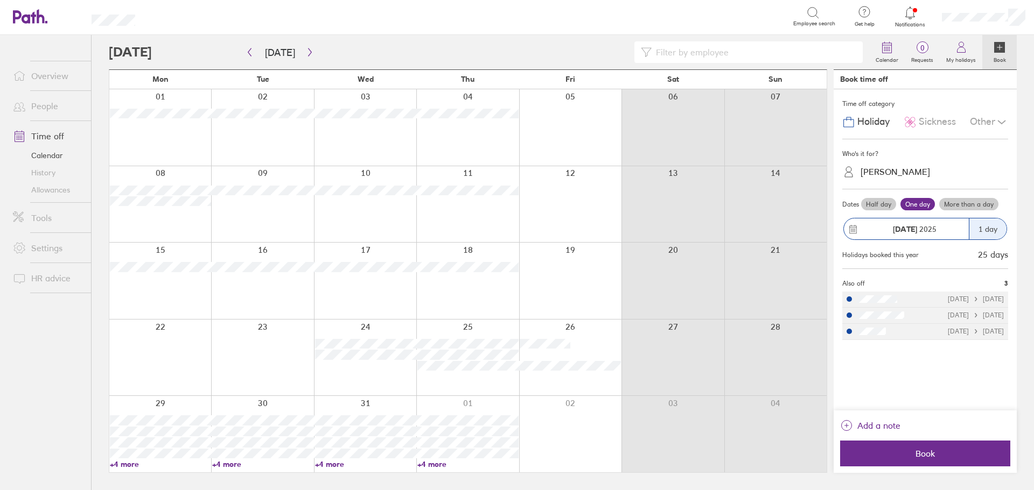
click at [484, 383] on div at bounding box center [467, 358] width 102 height 76
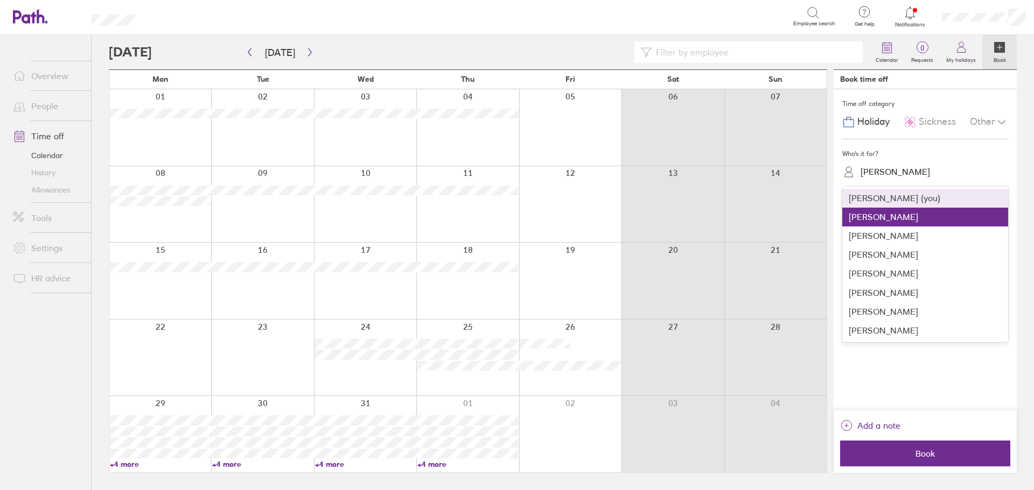
click at [496, 175] on div "[PERSON_NAME]" at bounding box center [894, 172] width 69 height 10
click at [496, 257] on div "[PERSON_NAME]" at bounding box center [925, 254] width 166 height 19
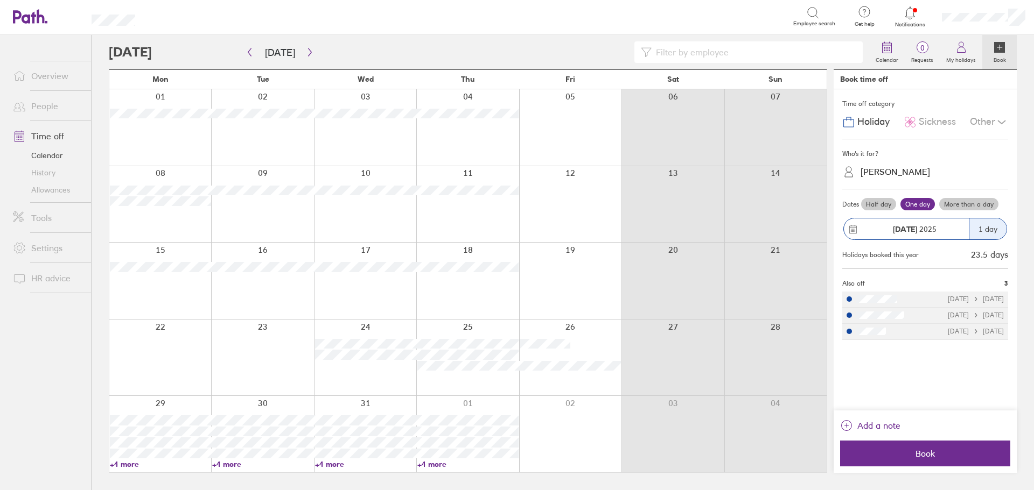
click at [496, 208] on label "More than a day" at bounding box center [968, 204] width 59 height 13
click at [0, 0] on input "More than a day" at bounding box center [0, 0] width 0 height 0
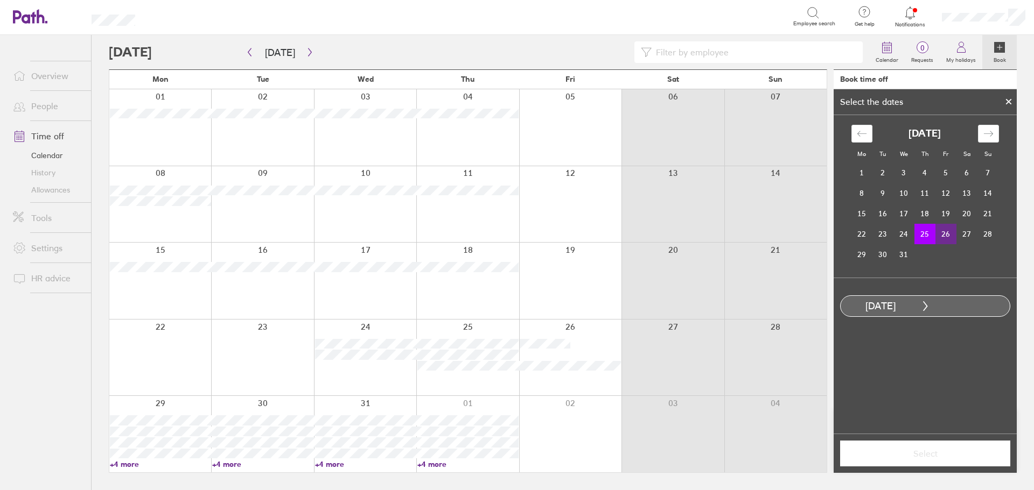
click at [496, 235] on td "26" at bounding box center [945, 234] width 21 height 20
click at [496, 453] on span "Select" at bounding box center [924, 454] width 155 height 10
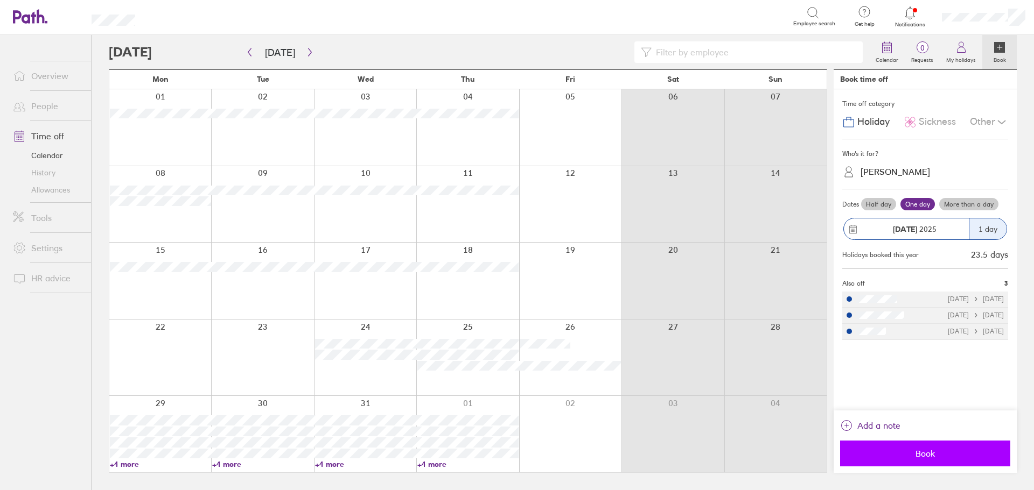
click at [496, 458] on span "Book" at bounding box center [924, 454] width 155 height 10
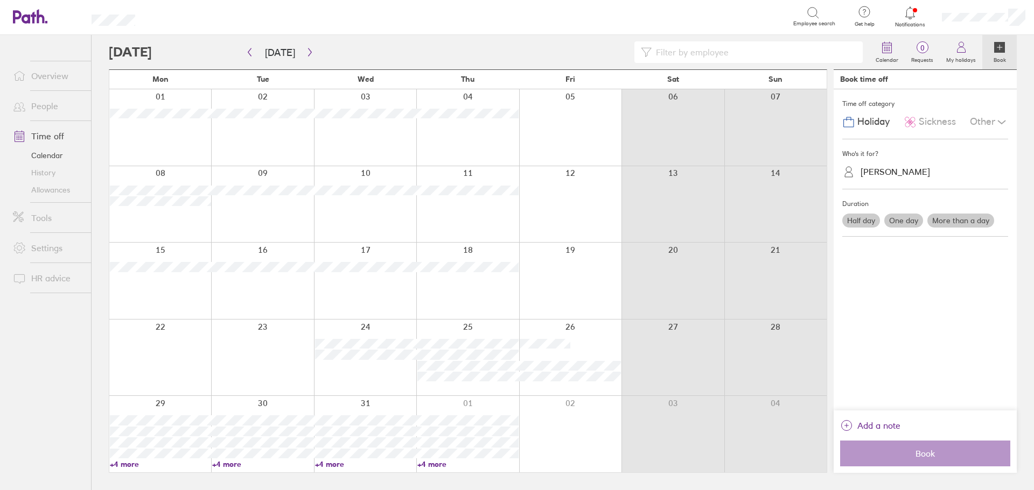
click at [483, 390] on div at bounding box center [467, 358] width 102 height 76
click at [489, 332] on div at bounding box center [467, 358] width 102 height 76
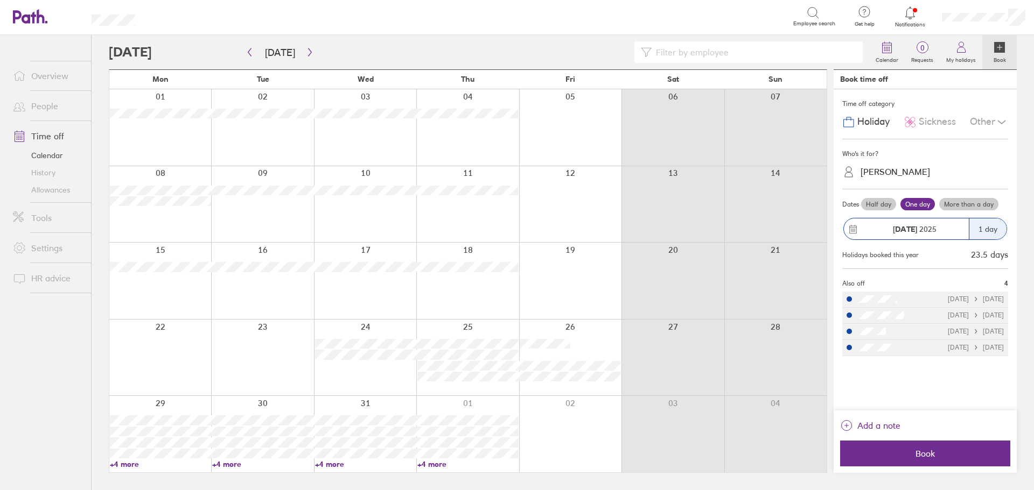
click at [496, 205] on label "More than a day" at bounding box center [968, 204] width 59 height 13
click at [0, 0] on input "More than a day" at bounding box center [0, 0] width 0 height 0
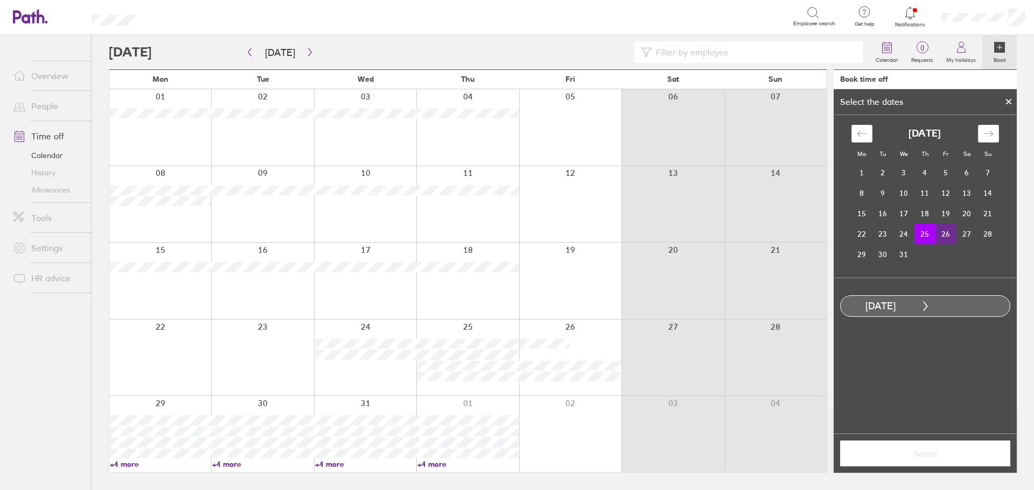
click at [496, 238] on td "26" at bounding box center [945, 234] width 21 height 20
click at [496, 458] on span "Select" at bounding box center [924, 454] width 155 height 10
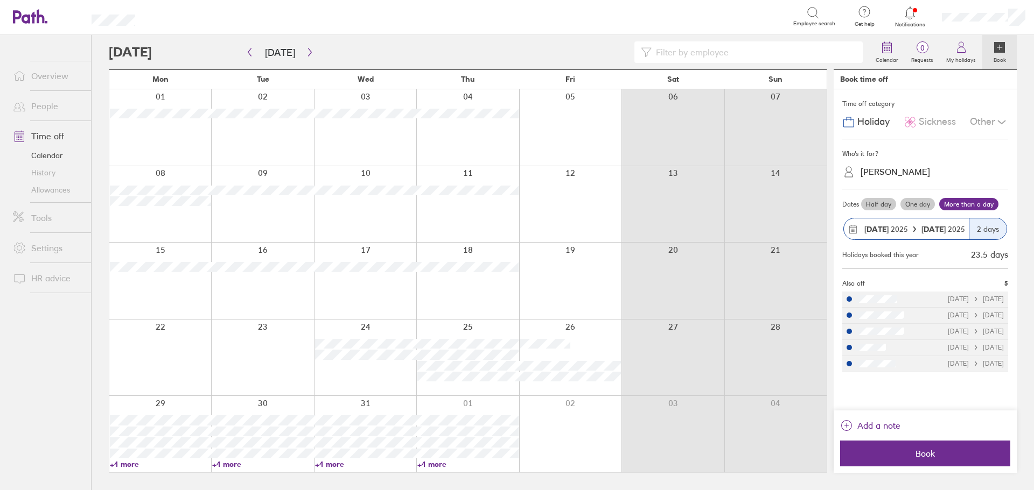
click at [496, 172] on div "[PERSON_NAME]" at bounding box center [894, 172] width 69 height 10
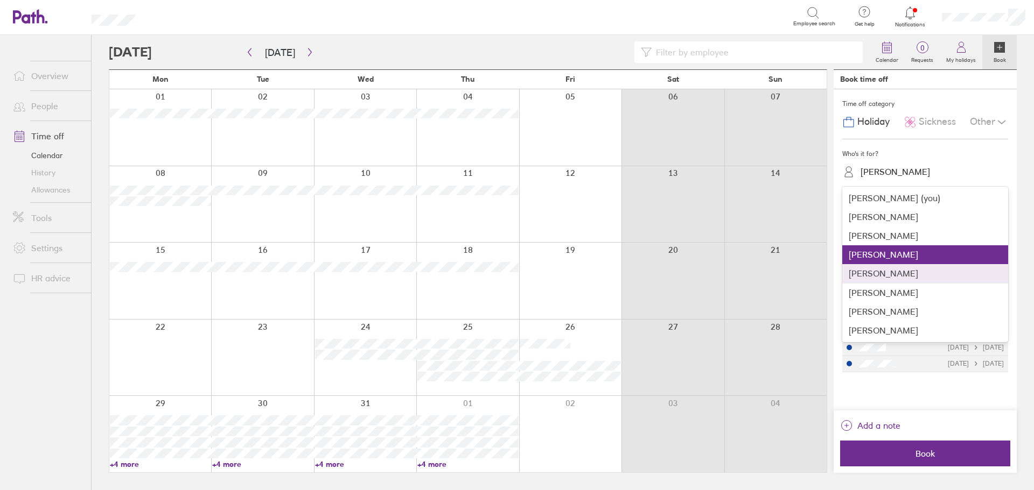
click at [496, 277] on div "[PERSON_NAME]" at bounding box center [925, 273] width 166 height 19
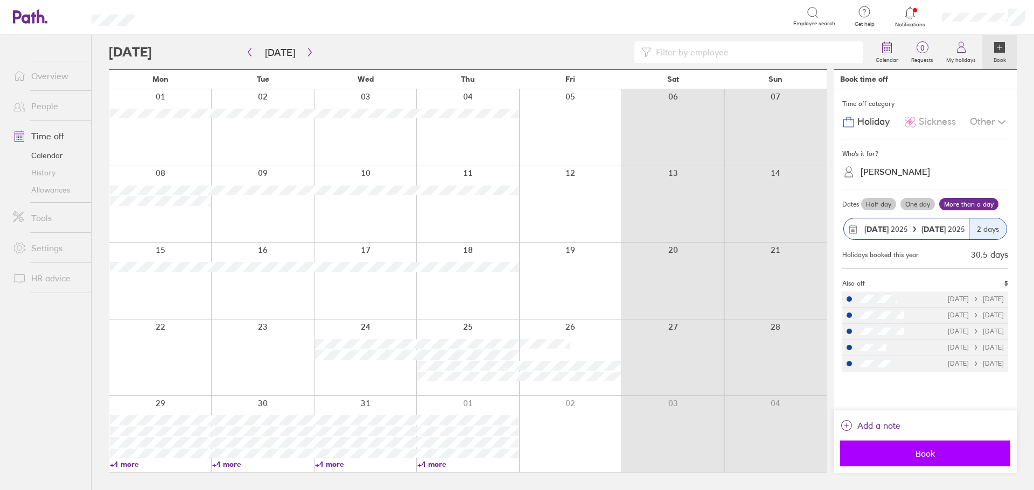
click at [496, 453] on span "Book" at bounding box center [924, 454] width 155 height 10
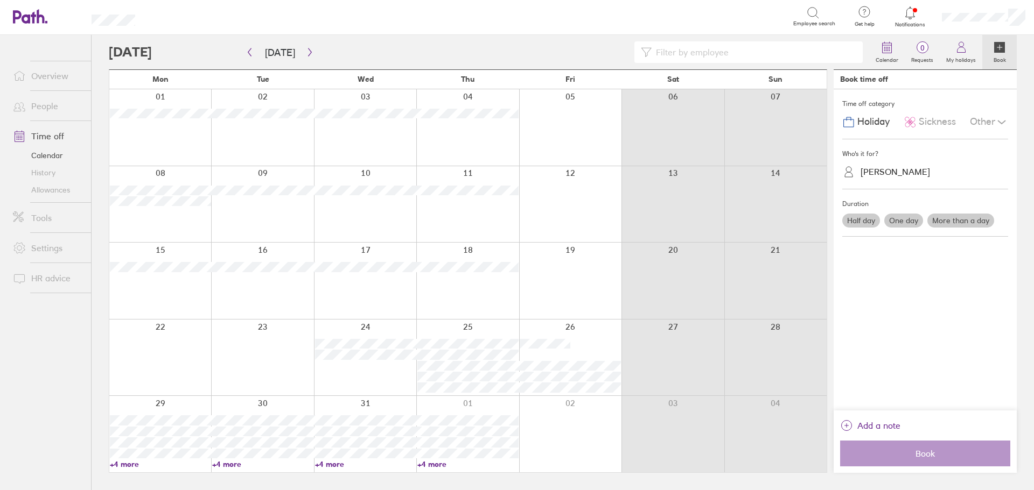
click at [487, 326] on div at bounding box center [467, 358] width 102 height 76
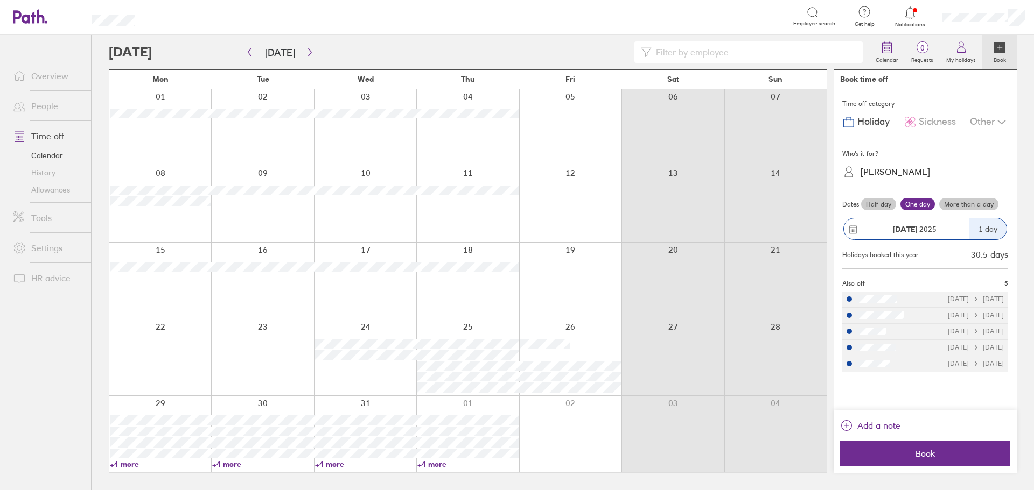
click at [496, 205] on label "More than a day" at bounding box center [968, 204] width 59 height 13
click at [0, 0] on input "More than a day" at bounding box center [0, 0] width 0 height 0
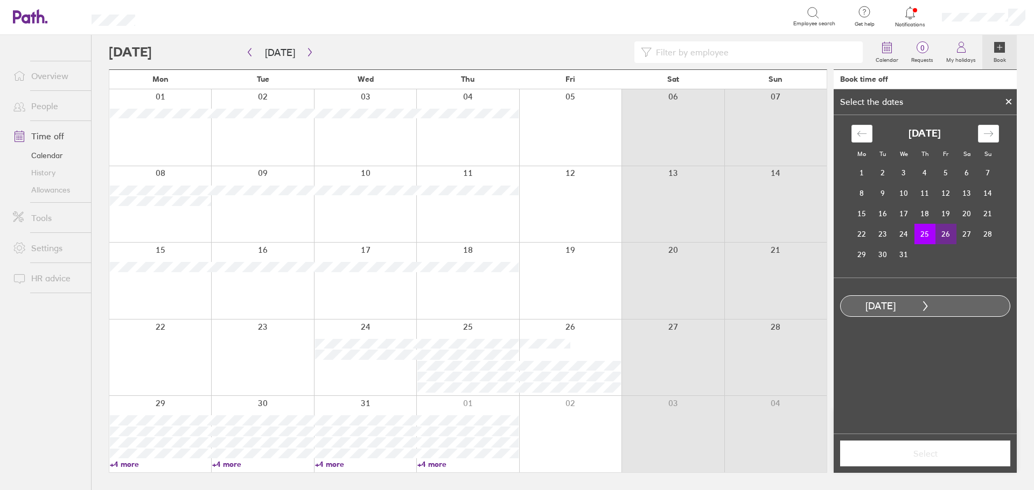
click at [496, 238] on td "26" at bounding box center [945, 234] width 21 height 20
click at [496, 450] on span "Select" at bounding box center [924, 454] width 155 height 10
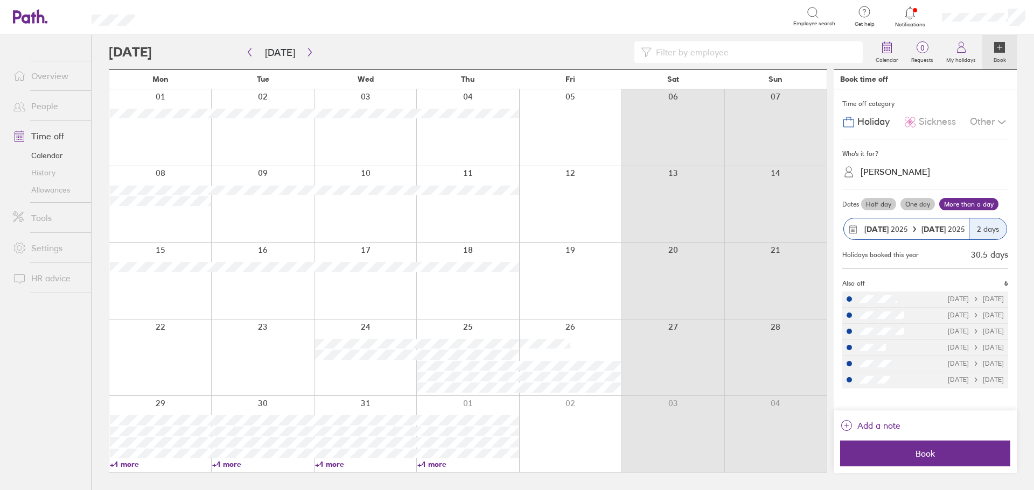
click at [496, 167] on div "[PERSON_NAME]" at bounding box center [894, 172] width 69 height 10
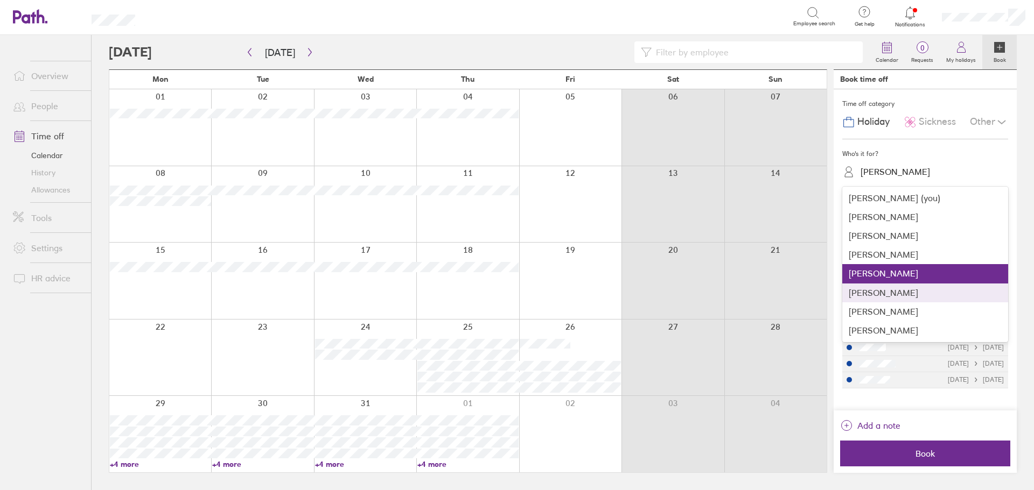
click at [496, 297] on div "[PERSON_NAME]" at bounding box center [925, 293] width 166 height 19
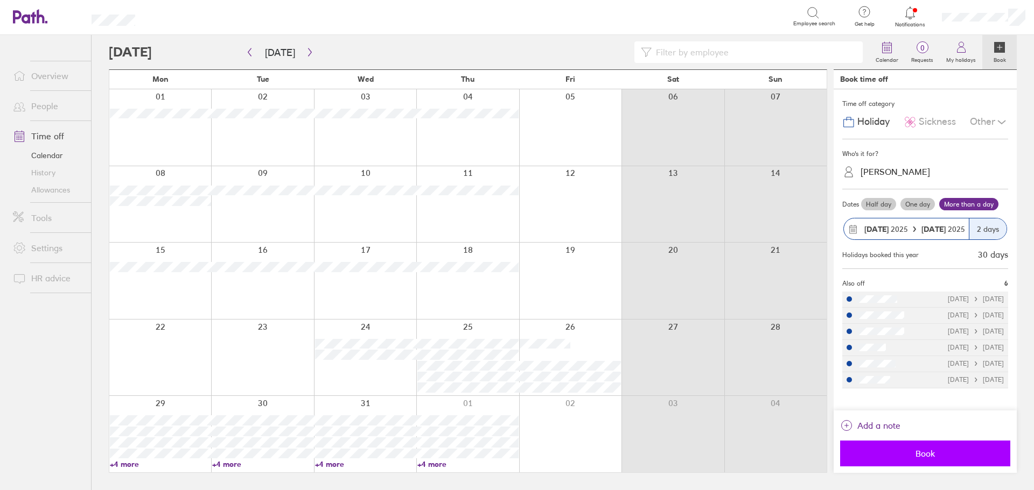
click at [496, 453] on span "Book" at bounding box center [924, 454] width 155 height 10
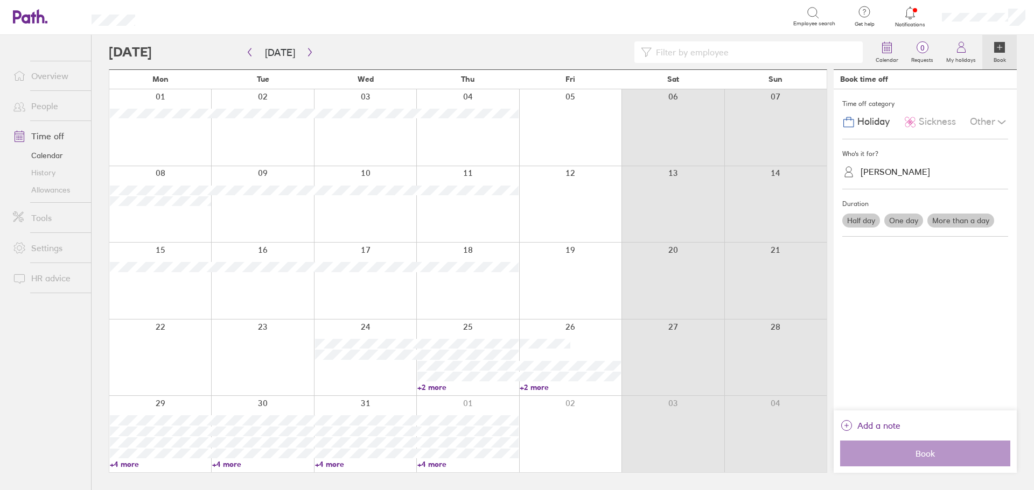
click at [439, 333] on div at bounding box center [467, 358] width 102 height 76
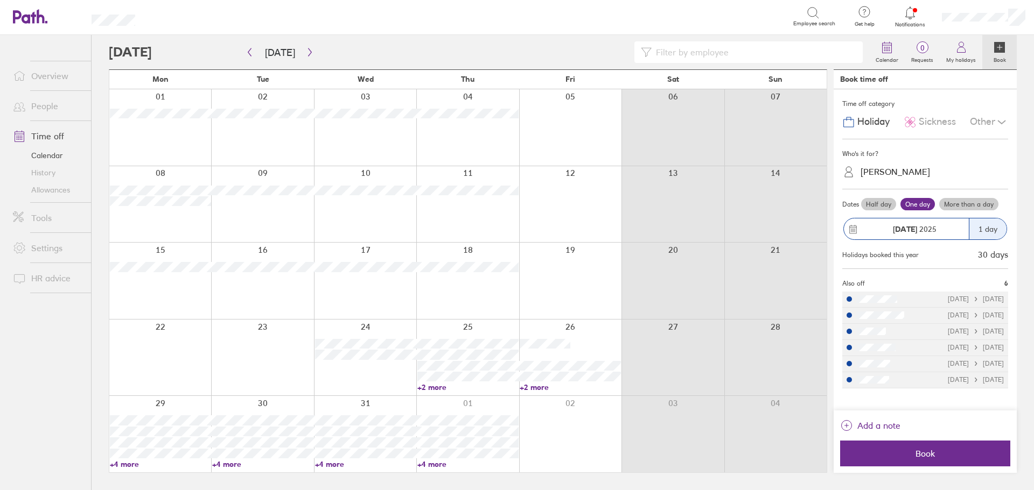
click at [496, 168] on div "[PERSON_NAME]" at bounding box center [894, 172] width 69 height 10
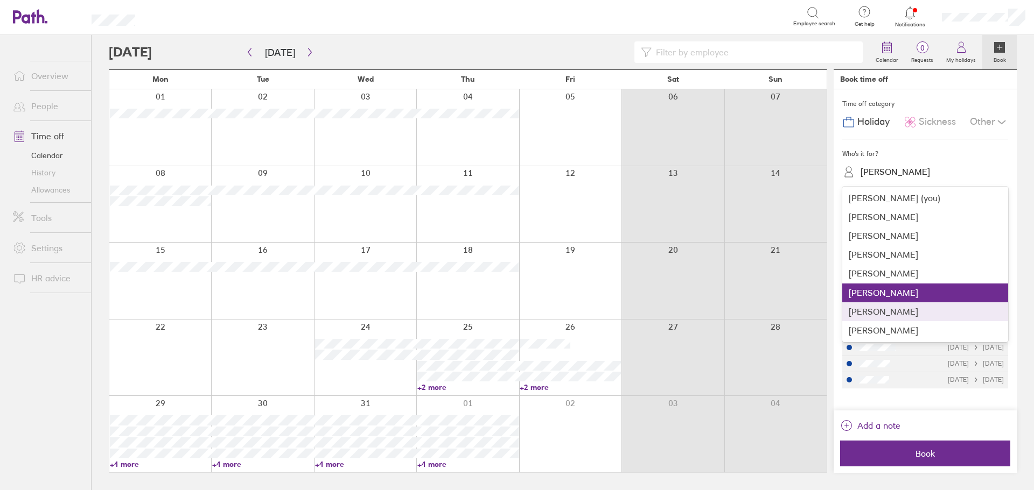
click at [496, 312] on div "[PERSON_NAME]" at bounding box center [925, 312] width 166 height 19
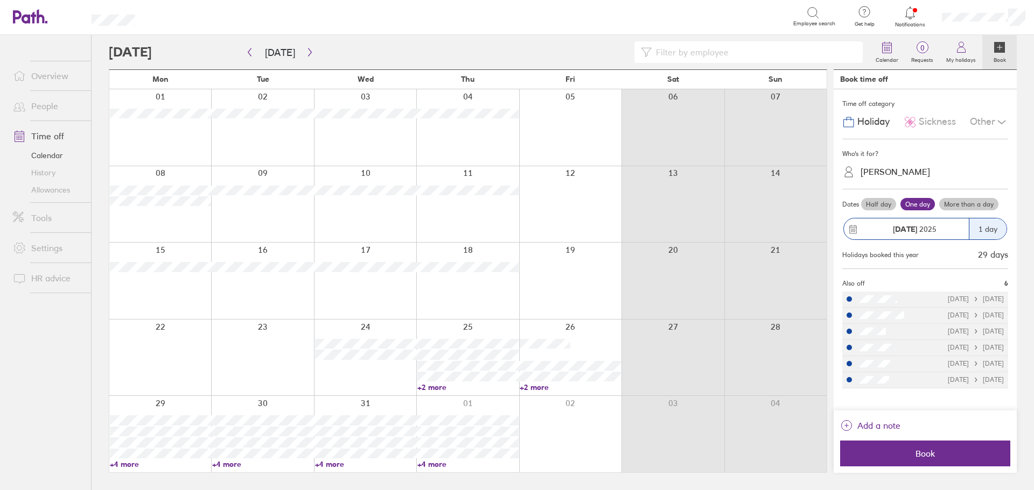
click at [496, 207] on label "More than a day" at bounding box center [968, 204] width 59 height 13
click at [0, 0] on input "More than a day" at bounding box center [0, 0] width 0 height 0
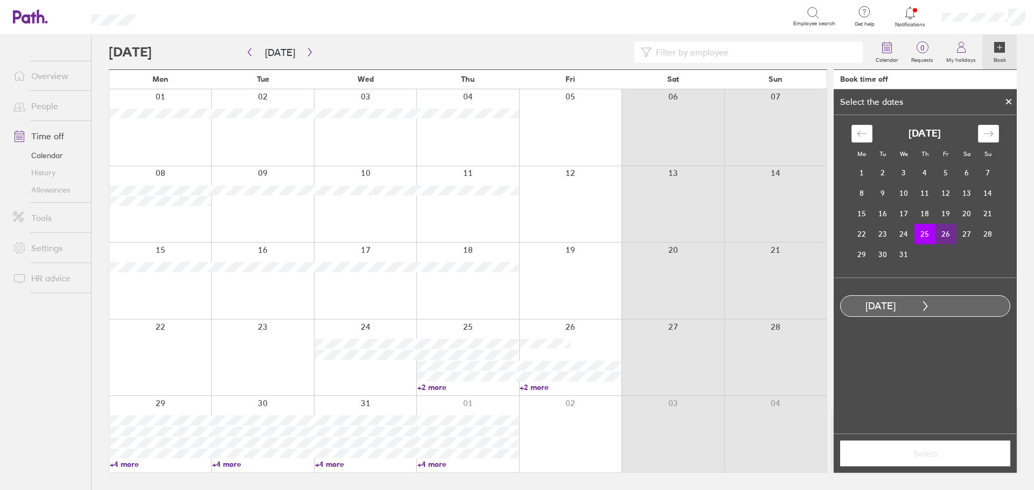
click at [496, 231] on td "26" at bounding box center [945, 234] width 21 height 20
click at [496, 452] on span "Select" at bounding box center [924, 454] width 155 height 10
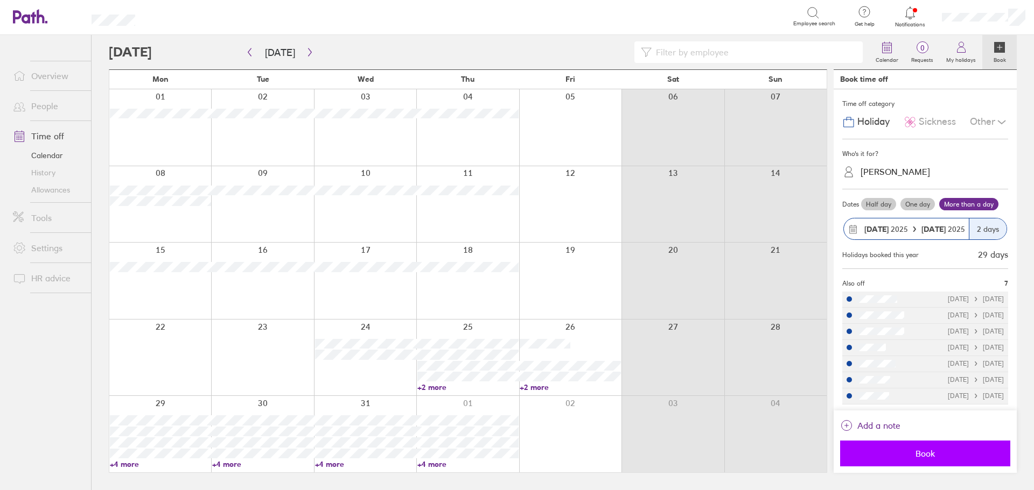
click at [496, 455] on span "Book" at bounding box center [924, 454] width 155 height 10
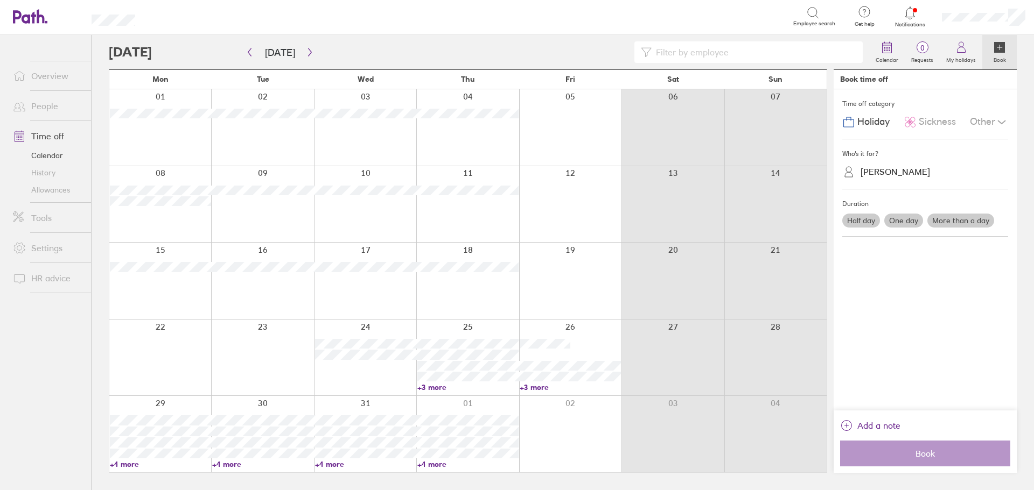
click at [480, 327] on div at bounding box center [467, 358] width 102 height 76
click at [474, 327] on div at bounding box center [467, 358] width 102 height 76
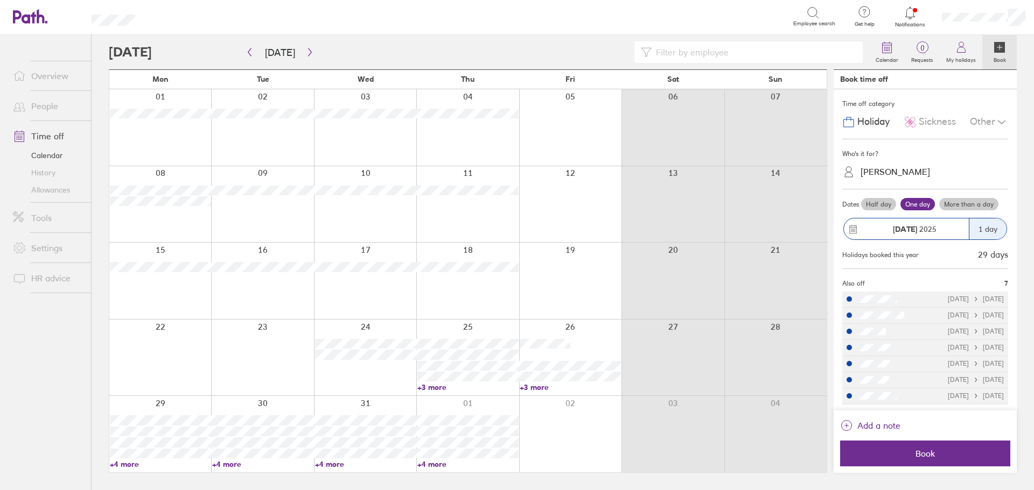
click at [496, 207] on label "More than a day" at bounding box center [968, 204] width 59 height 13
click at [0, 0] on input "More than a day" at bounding box center [0, 0] width 0 height 0
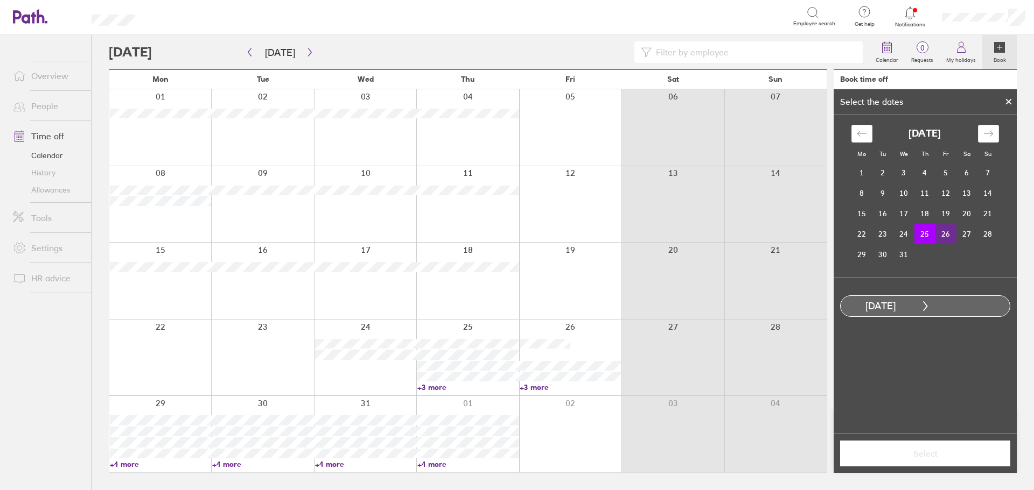
click at [496, 231] on td "26" at bounding box center [945, 234] width 21 height 20
click at [496, 462] on button "Select" at bounding box center [925, 454] width 170 height 26
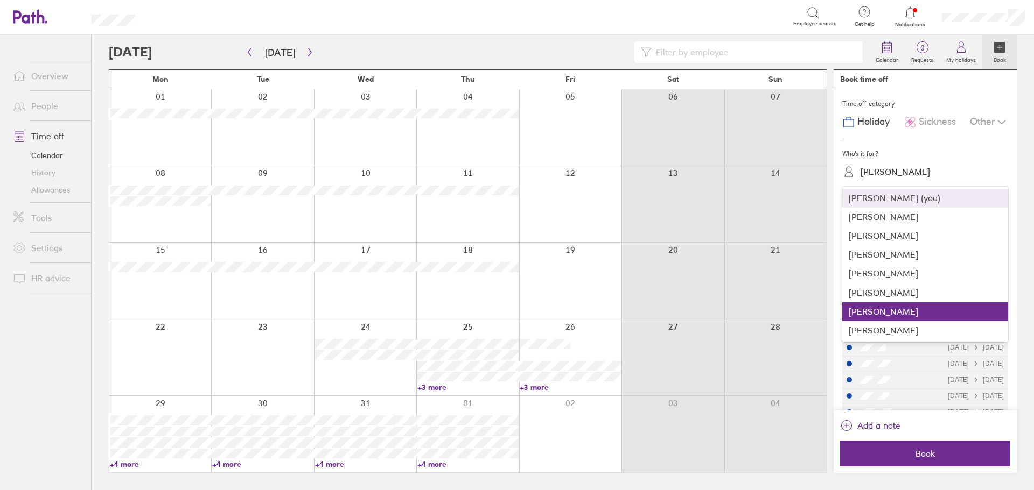
click at [496, 175] on div "[PERSON_NAME]" at bounding box center [894, 172] width 69 height 10
click at [496, 332] on div "[PERSON_NAME]" at bounding box center [925, 330] width 166 height 19
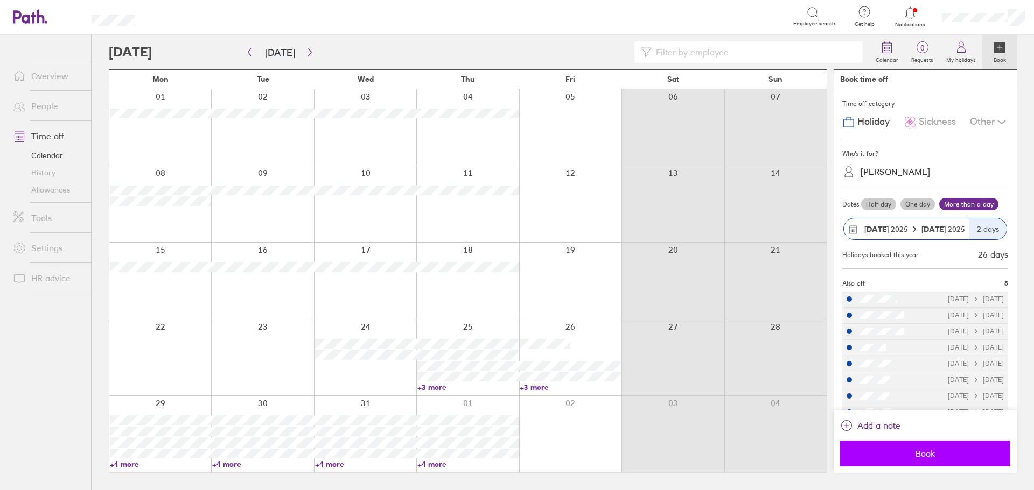
click at [496, 459] on span "Book" at bounding box center [924, 454] width 155 height 10
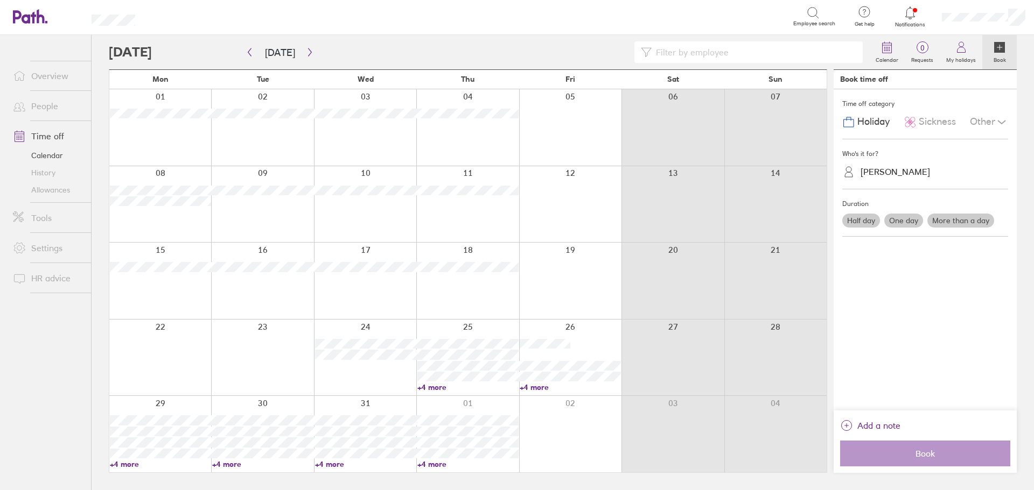
click at [55, 191] on link "Allowances" at bounding box center [47, 189] width 87 height 17
